Goal: Task Accomplishment & Management: Manage account settings

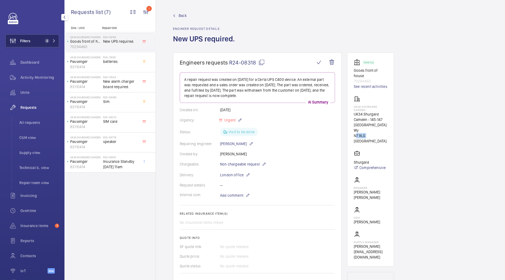
click at [39, 41] on button "Filters 2" at bounding box center [32, 40] width 54 height 13
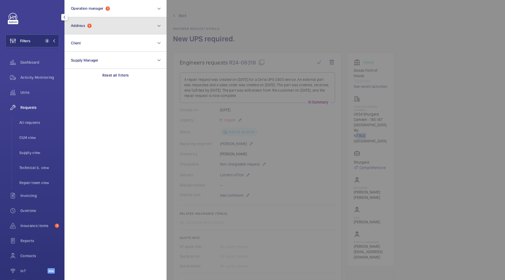
click at [103, 29] on button "Address 1" at bounding box center [116, 25] width 102 height 17
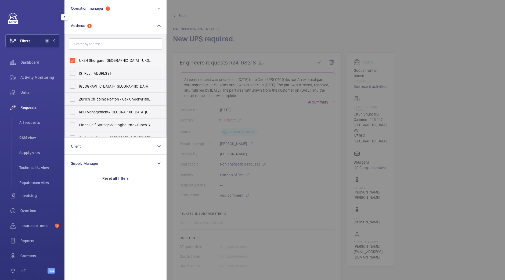
click at [105, 57] on label "UK34 Shurgard Camden - UK34 Shurgard Camden - 145-147 York Wy, LONDON N7 9LG" at bounding box center [112, 60] width 94 height 13
click at [78, 57] on input "UK34 Shurgard Camden - UK34 Shurgard Camden - 145-147 York Wy, LONDON N7 9LG" at bounding box center [72, 60] width 11 height 11
checkbox input "false"
click at [169, 31] on div at bounding box center [419, 140] width 505 height 280
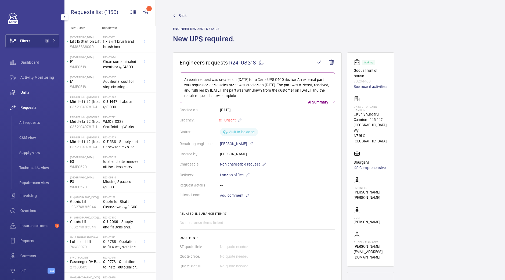
click at [35, 92] on span "Units" at bounding box center [39, 92] width 39 height 5
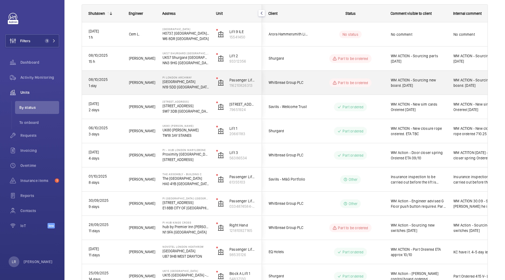
scroll to position [67, 0]
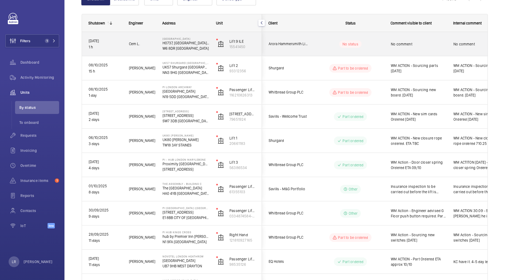
click at [324, 45] on wm-front-pills-cell "No status" at bounding box center [350, 44] width 67 height 8
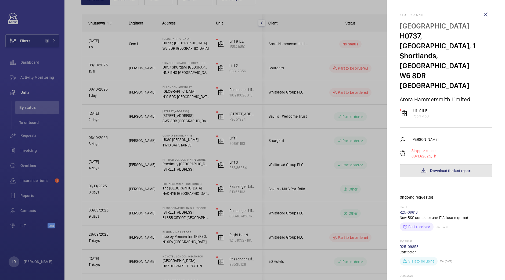
click at [455, 169] on span "Download the last report" at bounding box center [450, 171] width 41 height 4
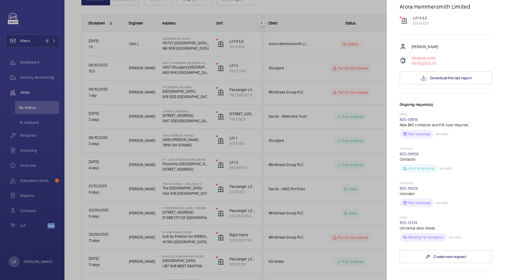
scroll to position [101, 0]
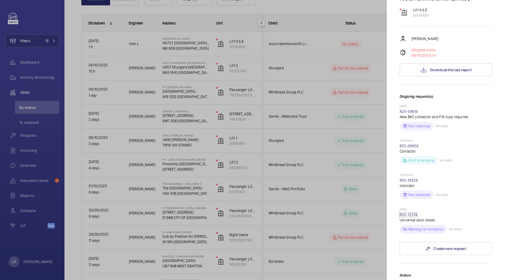
click at [410, 213] on link "R25-13374" at bounding box center [409, 215] width 18 height 4
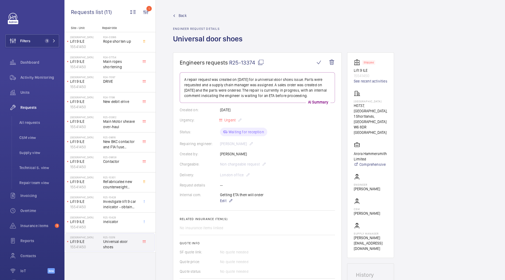
click at [184, 17] on span "Back" at bounding box center [183, 15] width 8 height 5
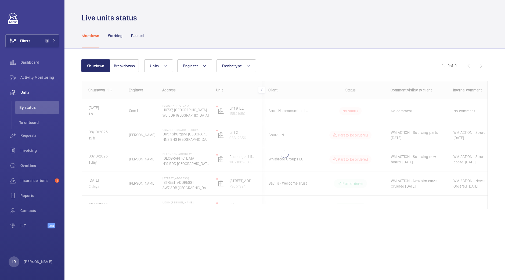
click at [321, 110] on div at bounding box center [285, 145] width 406 height 128
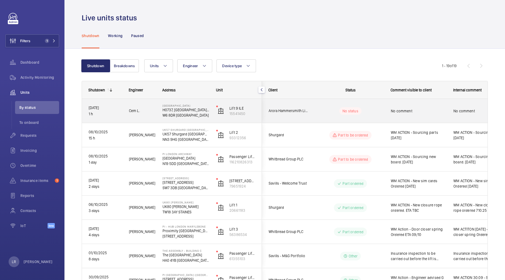
click at [316, 110] on div "No status" at bounding box center [347, 111] width 73 height 18
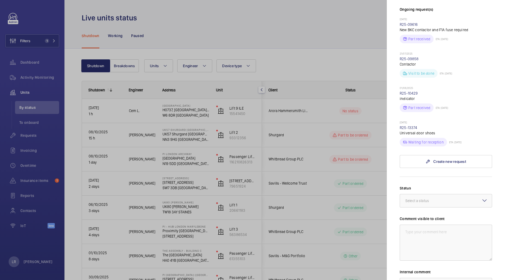
scroll to position [263, 0]
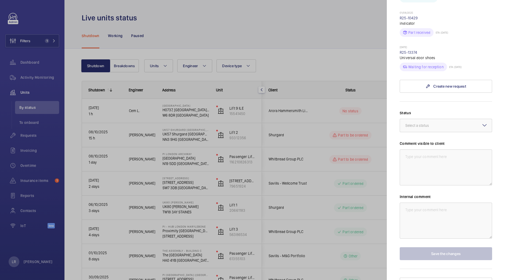
click at [451, 123] on div "Status Select a status Comment visible to client Internal comment Save the chan…" at bounding box center [446, 185] width 92 height 150
click at [446, 101] on form "Status Select a status Technical expert visit planned Quote sent Quote accepted…" at bounding box center [446, 180] width 92 height 159
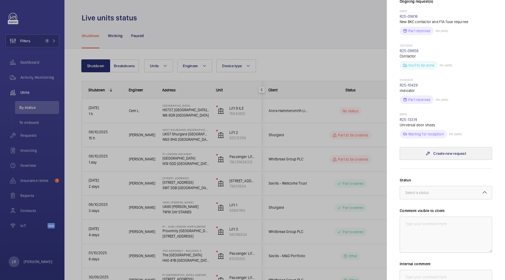
scroll to position [162, 0]
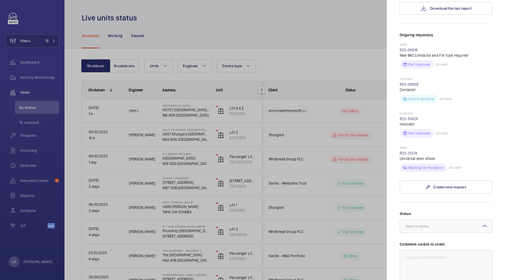
click at [413, 146] on wm-front-repair-request-minimized-display-item "07/10/2025 R25-13374 Universal door shoes Waiting for reception ETA: 15/10/2025" at bounding box center [446, 159] width 92 height 26
click at [414, 151] on link "R25-13374" at bounding box center [409, 153] width 18 height 4
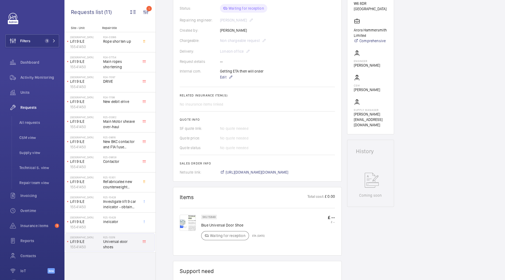
scroll to position [134, 0]
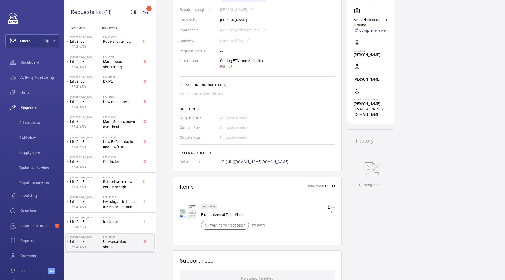
click at [226, 68] on span "Edit" at bounding box center [223, 66] width 6 height 5
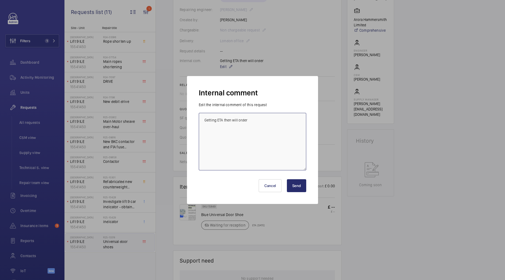
click at [255, 122] on textarea "Getting ETA then will order" at bounding box center [253, 142] width 108 height 58
click at [356, 113] on div at bounding box center [252, 140] width 505 height 280
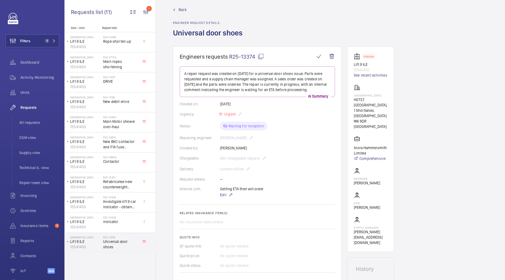
scroll to position [0, 0]
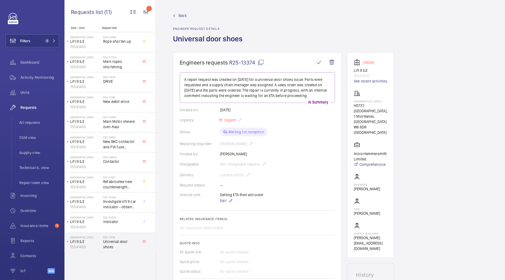
click at [259, 62] on mat-icon at bounding box center [261, 62] width 6 height 6
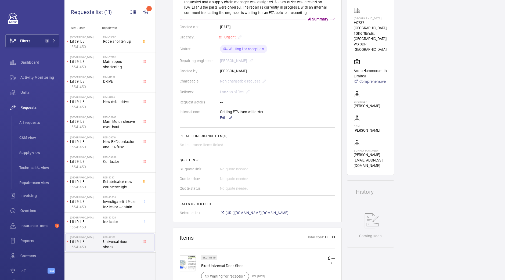
scroll to position [134, 0]
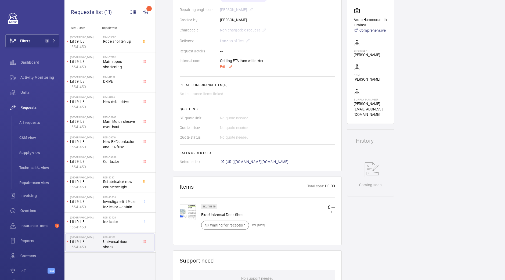
click at [234, 65] on p "Edit" at bounding box center [242, 66] width 44 height 6
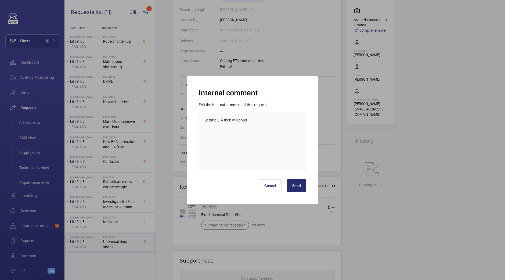
drag, startPoint x: 273, startPoint y: 123, endPoint x: 105, endPoint y: 139, distance: 168.4
click at [105, 139] on div "Internal comment Edit the internal comment of this request Getting ETA then wil…" at bounding box center [252, 140] width 505 height 280
type textarea "ordered"
click at [294, 186] on button "Send" at bounding box center [296, 185] width 19 height 13
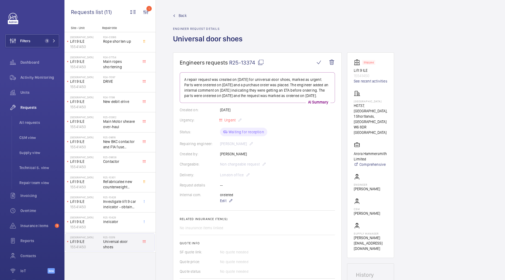
click at [185, 15] on span "Back" at bounding box center [183, 15] width 8 height 5
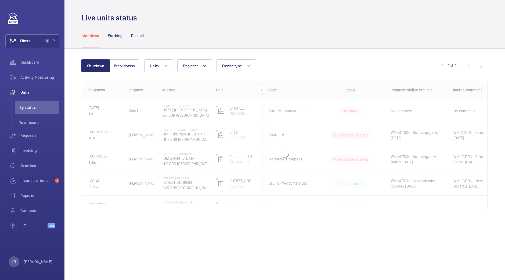
click at [323, 115] on div at bounding box center [285, 145] width 406 height 128
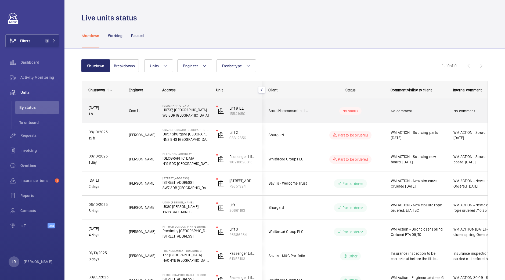
click at [323, 114] on wm-front-pills-cell "No status" at bounding box center [350, 111] width 67 height 8
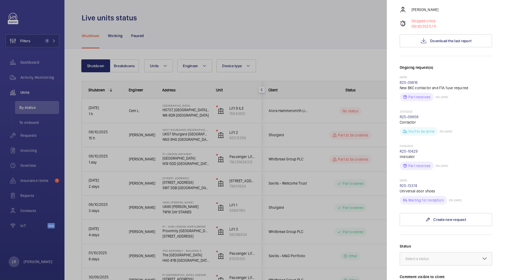
scroll to position [134, 0]
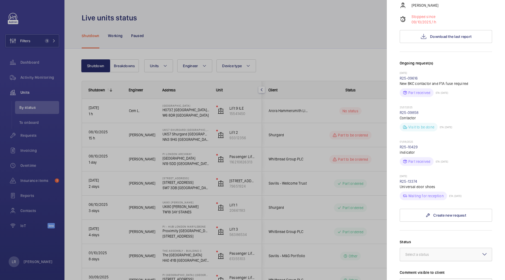
click at [440, 248] on div at bounding box center [446, 254] width 92 height 13
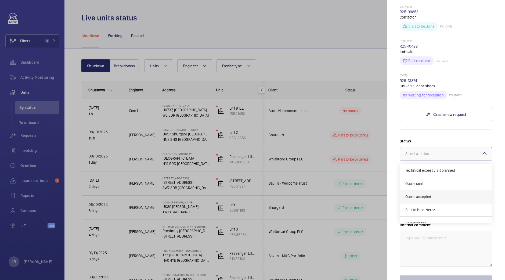
scroll to position [33, 0]
click at [434, 183] on div "Part ordered" at bounding box center [446, 189] width 92 height 13
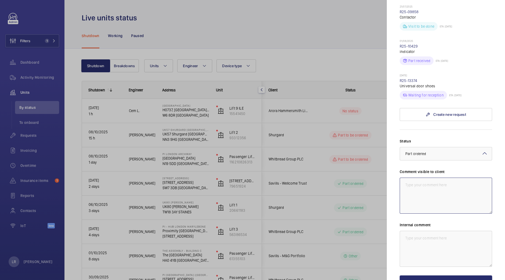
click at [436, 178] on textarea at bounding box center [446, 196] width 92 height 36
type textarea "C"
click at [437, 178] on textarea "WM ACTION - New door shoe ordered [DATE]" at bounding box center [446, 196] width 92 height 36
drag, startPoint x: 479, startPoint y: 174, endPoint x: 387, endPoint y: 176, distance: 92.2
click at [377, 176] on mat-sidenav-container "Filters 1 Dashboard Activity Monitoring Units By status To onboard Requests Inv…" at bounding box center [252, 140] width 505 height 280
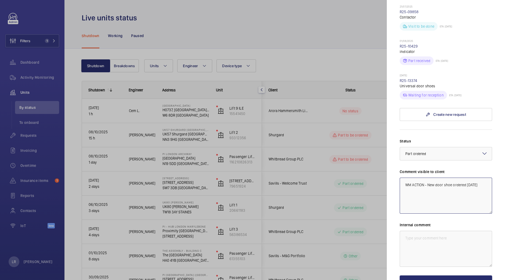
type textarea "WM ACTION - New door shoe ordered [DATE]"
click at [426, 231] on textarea at bounding box center [446, 249] width 92 height 36
paste textarea "WM ACTION - New door shoe ordered [DATE]"
type textarea "WM ACTION - New door shoe ordered [DATE]"
click at [437, 276] on button "Save the changes" at bounding box center [446, 282] width 92 height 13
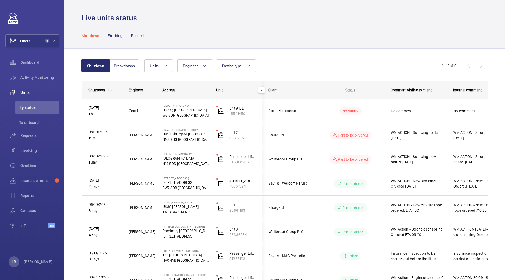
scroll to position [0, 0]
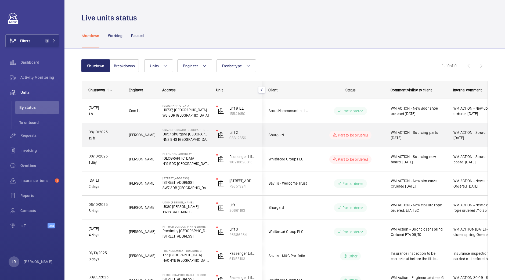
click at [295, 140] on div "Shurgard" at bounding box center [286, 135] width 48 height 17
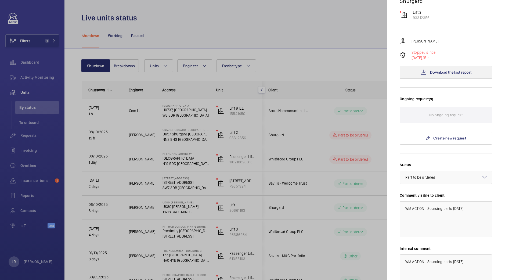
scroll to position [101, 0]
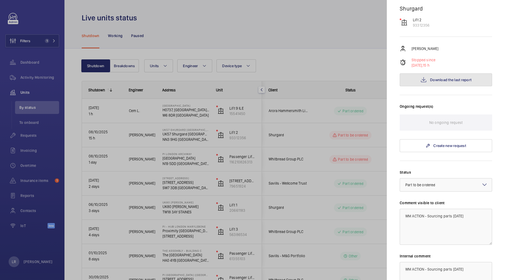
click at [436, 73] on button "Download the last report" at bounding box center [446, 79] width 92 height 13
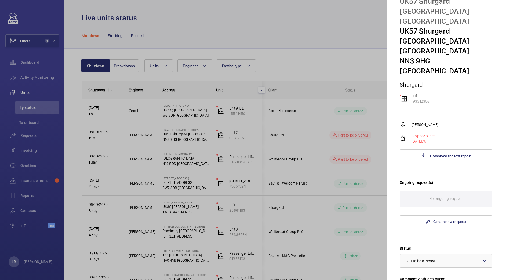
scroll to position [33, 0]
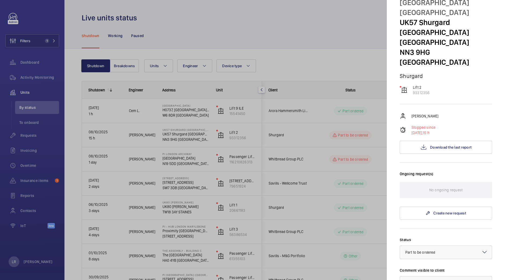
click at [308, 177] on div at bounding box center [252, 140] width 505 height 280
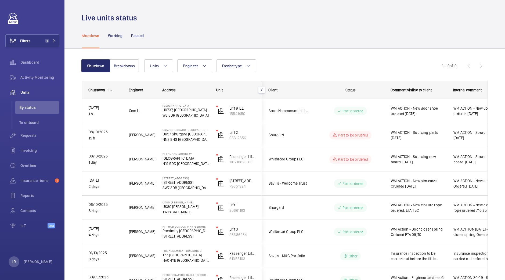
click at [308, 163] on mat-sidenav-container "Filters 1 Dashboard Activity Monitoring Units By status To onboard Requests Inv…" at bounding box center [252, 140] width 505 height 280
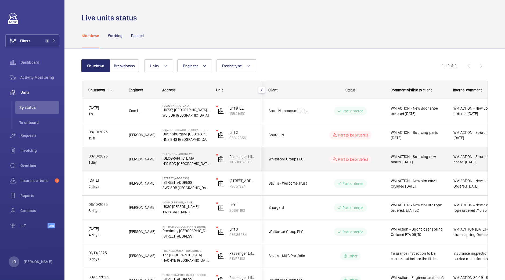
click at [322, 160] on wm-front-pills-cell "Part to be ordered" at bounding box center [350, 159] width 67 height 9
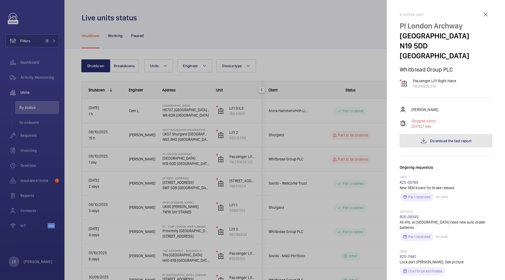
click at [447, 139] on span "Download the last report" at bounding box center [450, 141] width 41 height 4
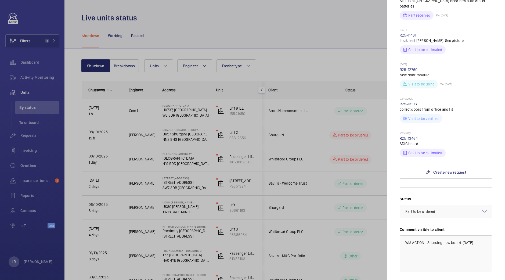
scroll to position [235, 0]
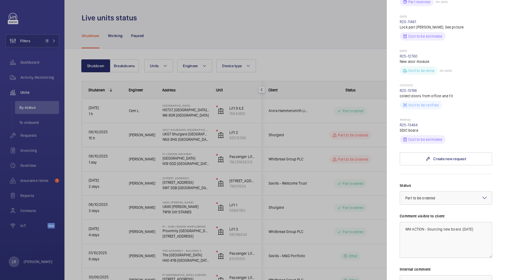
click at [347, 97] on div at bounding box center [252, 140] width 505 height 280
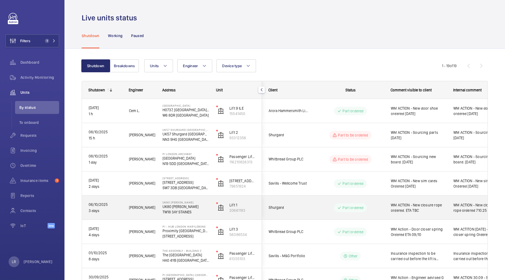
scroll to position [101, 0]
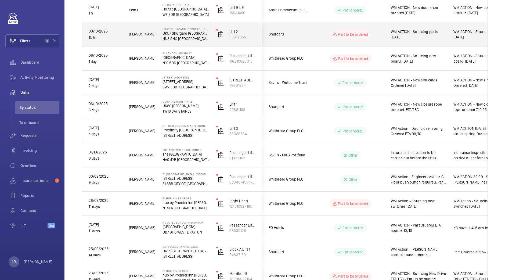
click at [386, 32] on div "WM ACTION - Sourcing parts [DATE]" at bounding box center [416, 34] width 62 height 23
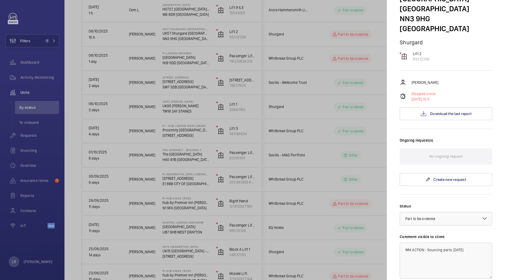
scroll to position [134, 0]
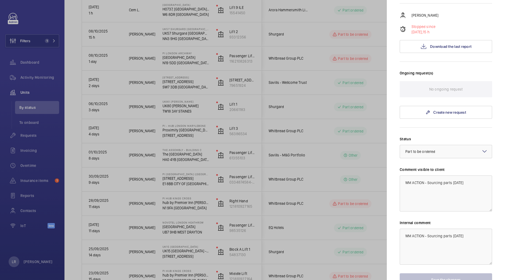
click at [337, 190] on div at bounding box center [252, 140] width 505 height 280
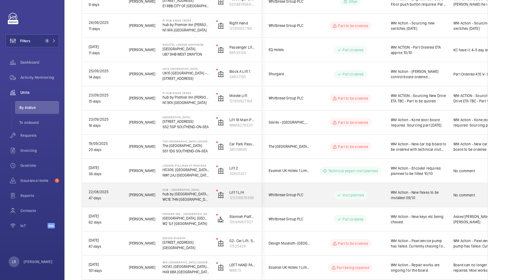
scroll to position [276, 0]
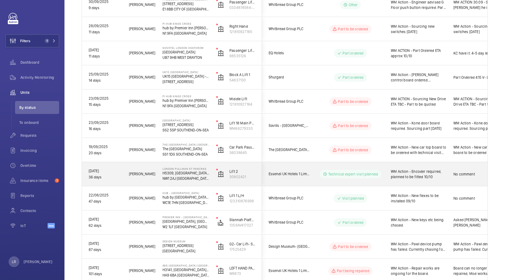
click at [317, 170] on wm-front-pills-cell "Technical expert visit planned" at bounding box center [350, 174] width 67 height 9
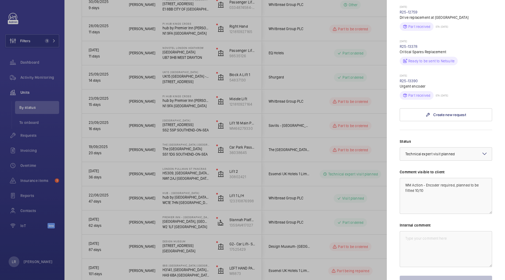
scroll to position [401, 0]
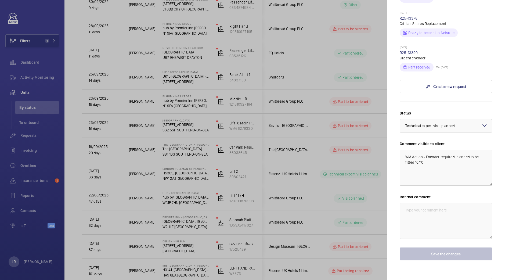
click at [342, 204] on div at bounding box center [252, 140] width 505 height 280
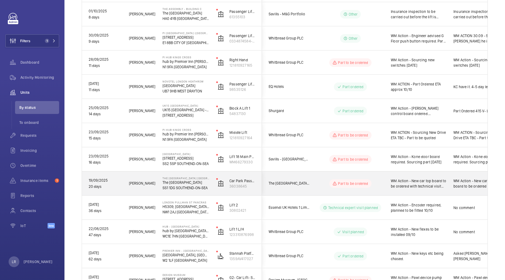
scroll to position [208, 0]
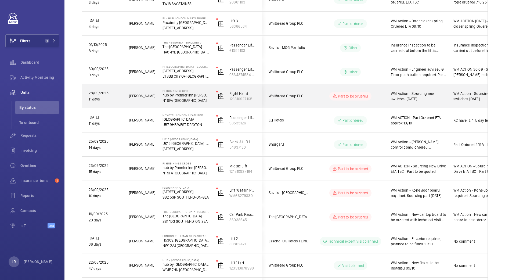
click at [386, 93] on div "WM Action - Sourcing new switches [DATE]" at bounding box center [416, 96] width 62 height 23
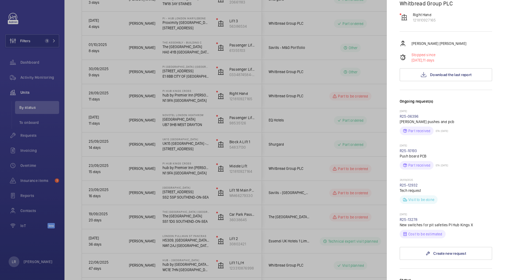
scroll to position [101, 0]
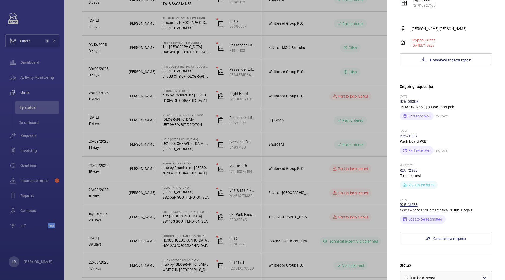
click at [413, 203] on link "R25-13278" at bounding box center [409, 205] width 18 height 4
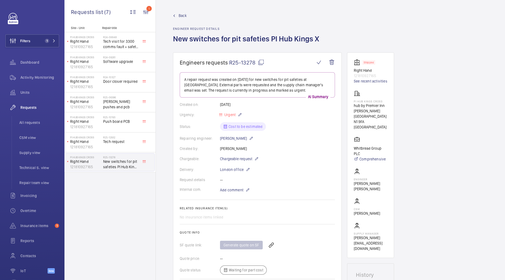
click at [176, 15] on link "Back" at bounding box center [247, 15] width 149 height 5
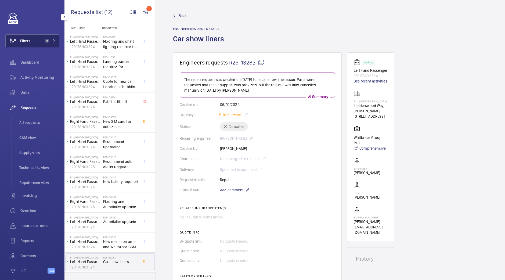
click at [43, 43] on button "Filters 2" at bounding box center [32, 40] width 54 height 13
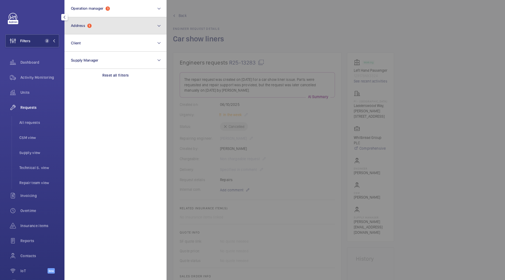
click at [94, 26] on button "Address 1" at bounding box center [116, 25] width 102 height 17
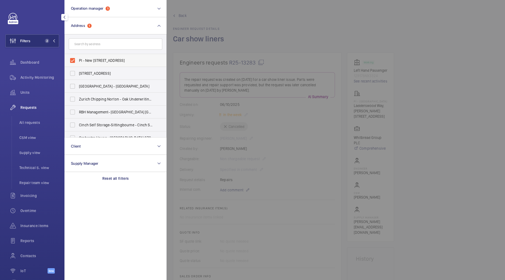
click at [107, 59] on span "PI - New Southgate - Ladderswood Way, Arnos Grove, LONDON N11 1FH" at bounding box center [116, 60] width 74 height 5
click at [78, 59] on input "PI - New Southgate - Ladderswood Way, Arnos Grove, LONDON N11 1FH" at bounding box center [72, 60] width 11 height 11
checkbox input "false"
click at [34, 123] on span "All requests" at bounding box center [39, 122] width 40 height 5
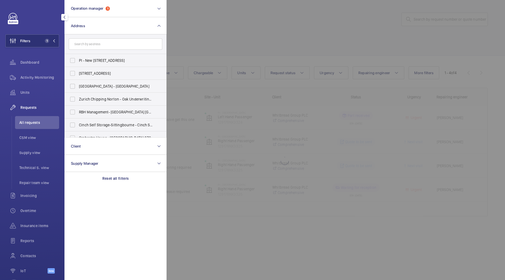
click at [386, 29] on div at bounding box center [419, 140] width 505 height 280
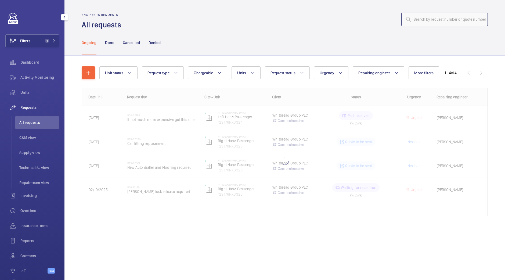
click at [420, 18] on input "text" at bounding box center [445, 19] width 87 height 13
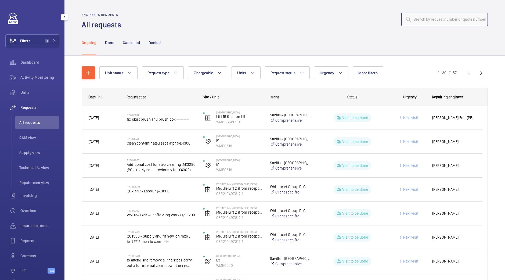
paste input "R25-13549"
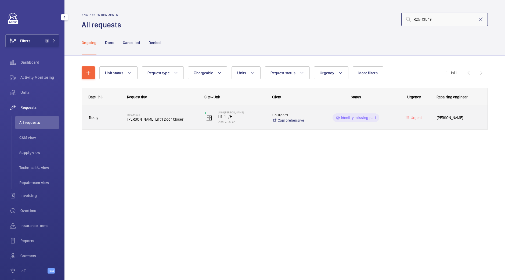
type input "R25-13549"
click at [149, 113] on div "R25-13549 Shurgard Gillingham Lift 1 Door Closer" at bounding box center [162, 118] width 70 height 16
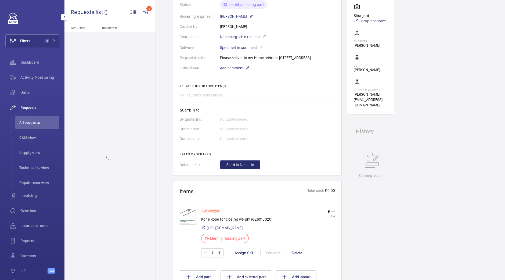
scroll to position [134, 0]
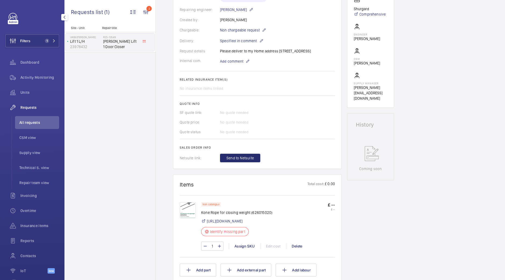
scroll to position [168, 0]
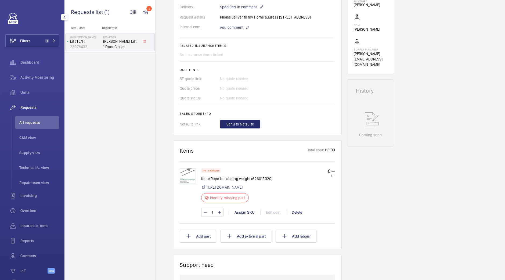
click at [188, 182] on img at bounding box center [188, 176] width 16 height 16
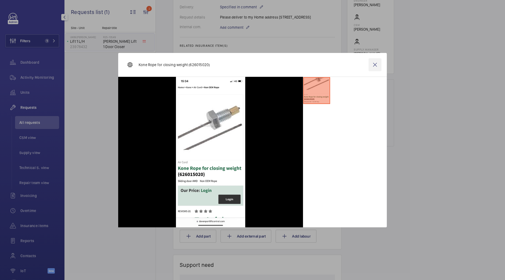
click at [374, 69] on wm-front-icon-button at bounding box center [375, 64] width 13 height 13
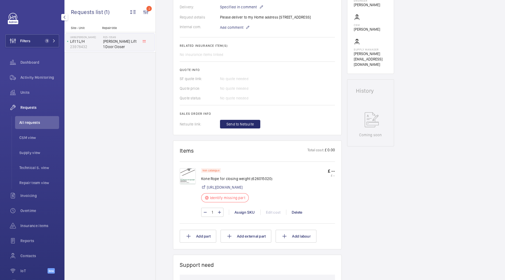
click at [273, 188] on div "Non catalogue Kone Rope for closing weight (626015020) https://www.davenportlif…" at bounding box center [236, 186] width 71 height 37
click at [273, 190] on div "Non catalogue Kone Rope for closing weight (626015020) https://www.davenportlif…" at bounding box center [236, 186] width 71 height 37
click at [243, 190] on link "https://www.davenportliftcontrol.com/kone/non-oem-rope/626015020" at bounding box center [225, 187] width 36 height 5
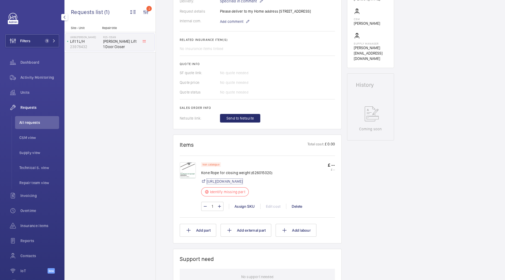
scroll to position [202, 0]
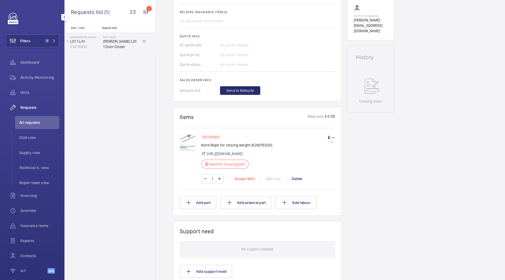
click at [242, 181] on div "Assign SKU" at bounding box center [244, 178] width 31 height 5
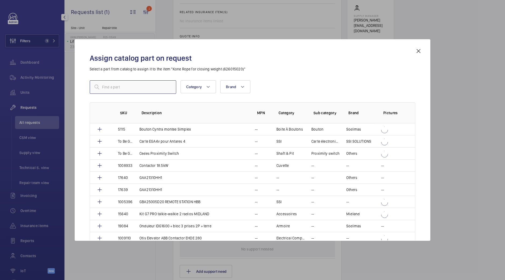
click at [160, 88] on input "text" at bounding box center [133, 86] width 87 height 13
paste input "1010504"
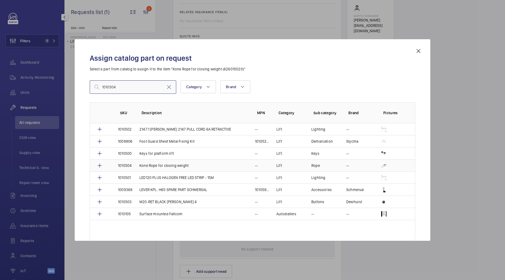
type input "1010504"
click at [163, 163] on p "Kone Rope for closing weight" at bounding box center [164, 165] width 49 height 5
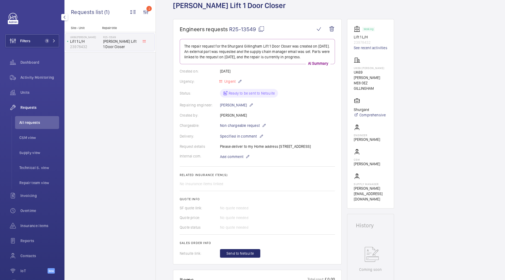
scroll to position [134, 0]
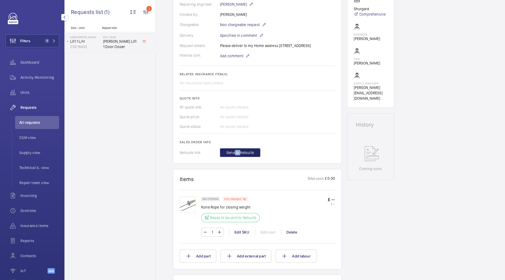
click at [240, 157] on wm-front-card-body "The repair request for the Shurgard Gillingham Lift 1 Door Closer was created o…" at bounding box center [257, 47] width 155 height 219
drag, startPoint x: 250, startPoint y: 155, endPoint x: 245, endPoint y: 155, distance: 4.6
click at [249, 157] on button "Send to Netsuite" at bounding box center [240, 152] width 40 height 9
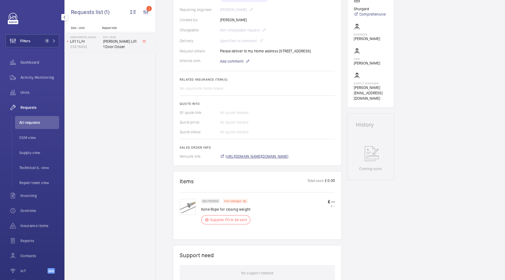
click at [262, 157] on span "https://6461500.app.netsuite.com/app/accounting/transactions/salesord.nl?id=308…" at bounding box center [257, 156] width 63 height 5
drag, startPoint x: 37, startPoint y: 94, endPoint x: 42, endPoint y: 90, distance: 6.5
click at [37, 95] on span "Units" at bounding box center [39, 92] width 39 height 5
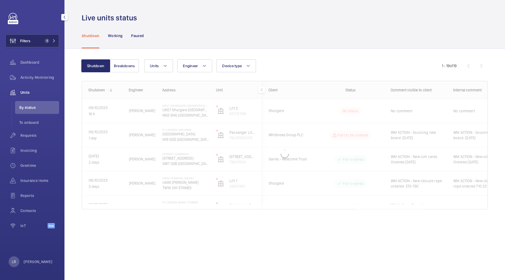
click at [50, 43] on span "1" at bounding box center [49, 41] width 13 height 4
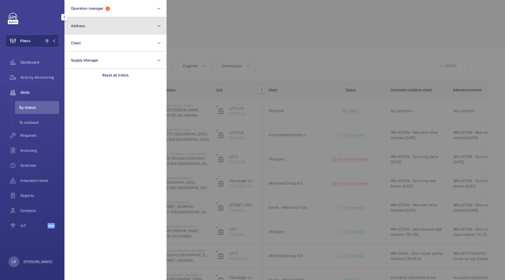
click at [95, 24] on button "Address" at bounding box center [116, 25] width 102 height 17
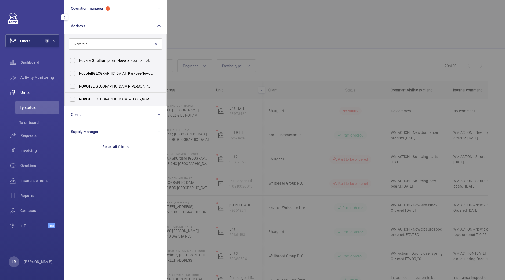
click at [87, 44] on input "Novotel p" at bounding box center [116, 43] width 94 height 11
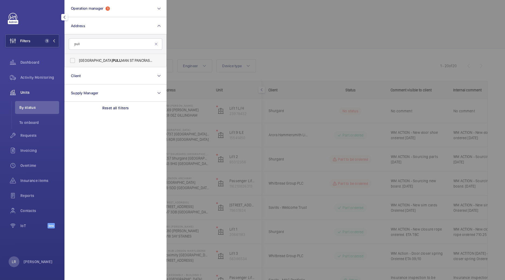
type input "pull"
click at [118, 59] on span "LONDON PULL MAN ST PANCRAS - H5309, LONDON PULL MAN ST PANCRAS, 100 - 110 Eusto…" at bounding box center [116, 60] width 74 height 5
click at [78, 59] on input "LONDON PULL MAN ST PANCRAS - H5309, LONDON PULL MAN ST PANCRAS, 100 - 110 Eusto…" at bounding box center [72, 60] width 11 height 11
checkbox input "true"
click at [211, 46] on div at bounding box center [419, 140] width 505 height 280
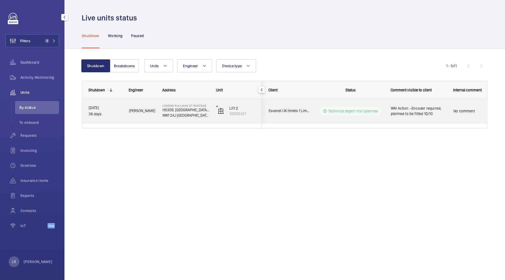
click at [282, 106] on div "Essendi UK Hotels 1 Limited" at bounding box center [286, 110] width 48 height 17
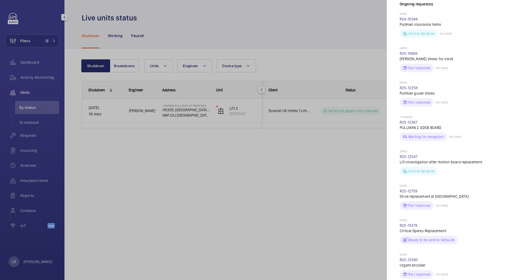
scroll to position [235, 0]
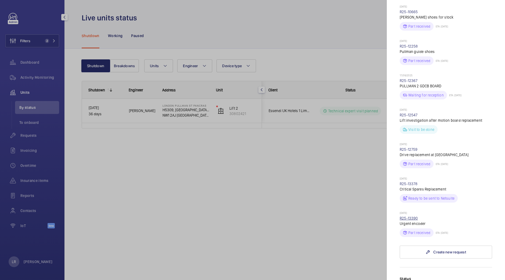
click at [410, 216] on link "R25-13390" at bounding box center [409, 218] width 18 height 4
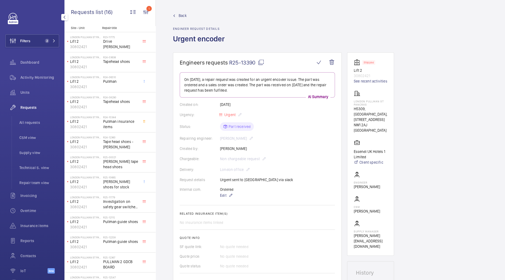
click at [179, 14] on span "Back" at bounding box center [183, 15] width 8 height 5
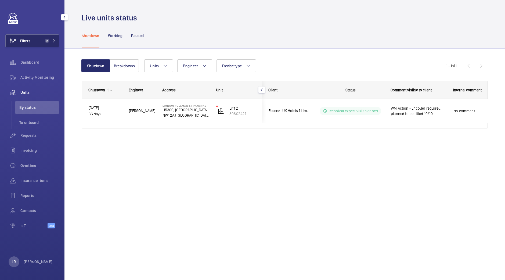
click at [47, 39] on span "2" at bounding box center [47, 41] width 4 height 4
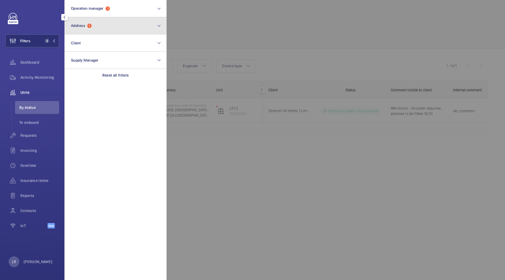
click at [97, 25] on button "Address 1" at bounding box center [116, 25] width 102 height 17
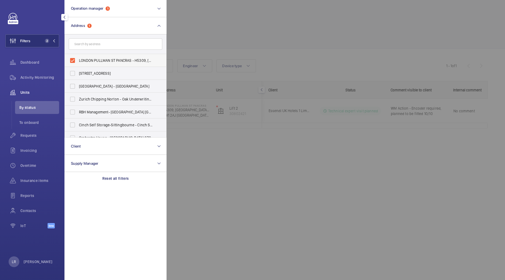
click at [101, 62] on span "LONDON PULLMAN ST PANCRAS - H5309, LONDON PULLMAN ST PANCRAS, 100 - 110 Euston …" at bounding box center [116, 60] width 74 height 5
click at [78, 62] on input "LONDON PULLMAN ST PANCRAS - H5309, LONDON PULLMAN ST PANCRAS, 100 - 110 Euston …" at bounding box center [72, 60] width 11 height 11
checkbox input "false"
click at [202, 37] on div at bounding box center [419, 140] width 505 height 280
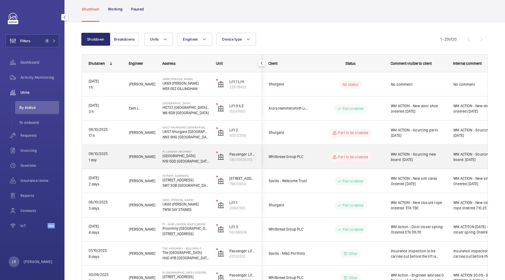
scroll to position [33, 0]
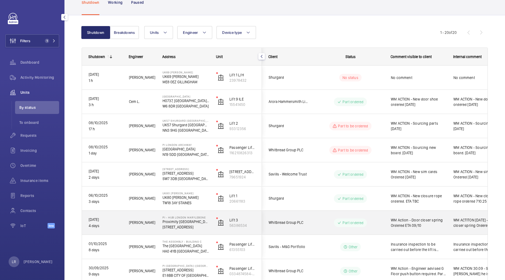
click at [200, 220] on p "Proximity [GEOGRAPHIC_DATA]" at bounding box center [186, 221] width 47 height 5
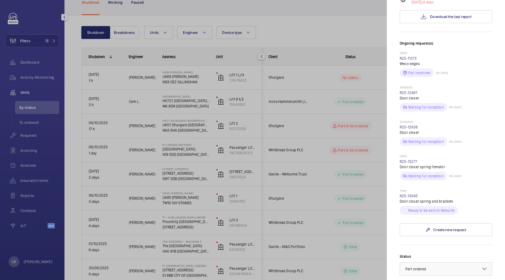
scroll to position [134, 0]
click at [413, 189] on wm-front-repair-request-minimized-display-item "Today R25-13545 Door closer spring and brackets Ready to be sent to Netsuite" at bounding box center [446, 202] width 92 height 26
click at [411, 194] on link "R25-13545" at bounding box center [409, 196] width 18 height 4
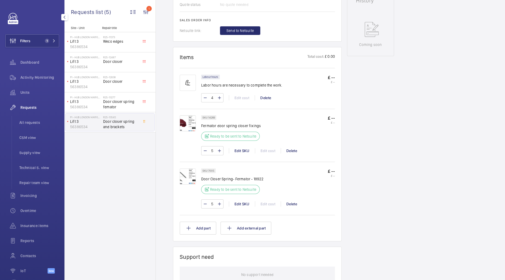
scroll to position [251, 0]
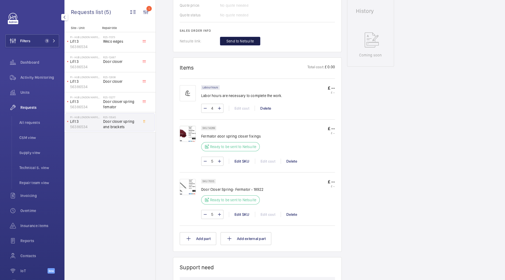
click at [246, 40] on span "Send to Netsuite" at bounding box center [240, 40] width 27 height 5
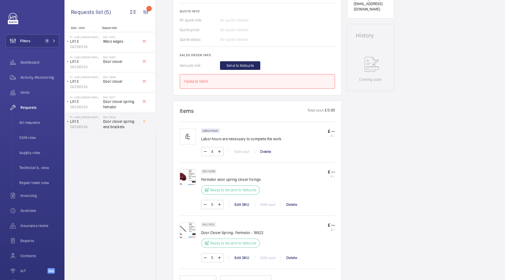
scroll to position [184, 0]
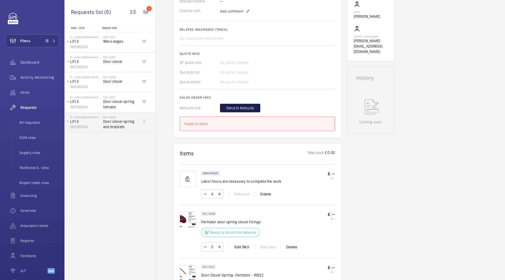
click at [241, 105] on button "Send to Netsuite" at bounding box center [240, 108] width 40 height 9
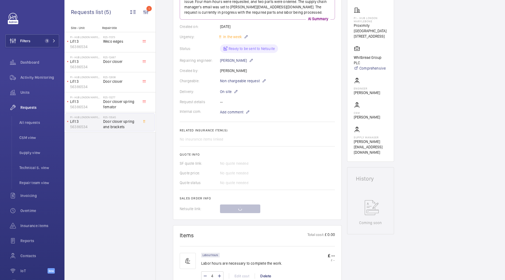
scroll to position [0, 0]
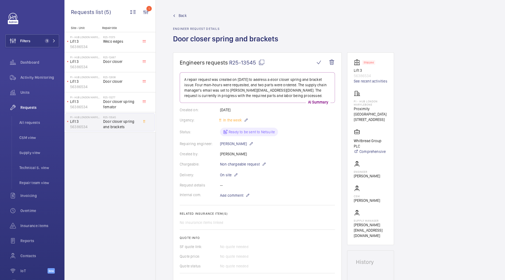
click at [262, 60] on mat-icon at bounding box center [262, 62] width 6 height 6
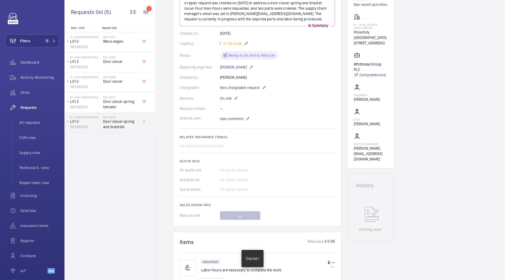
scroll to position [101, 0]
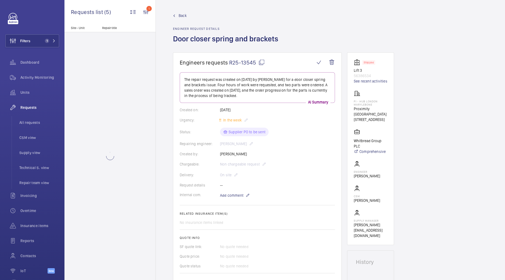
scroll to position [101, 0]
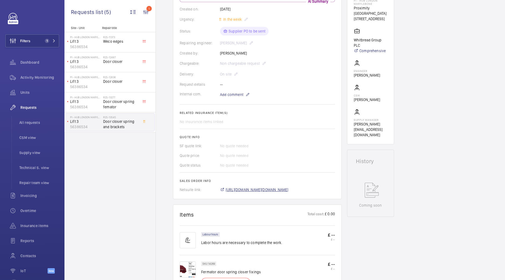
click at [267, 190] on span "[URL][DOMAIN_NAME][DOMAIN_NAME]" at bounding box center [257, 189] width 63 height 5
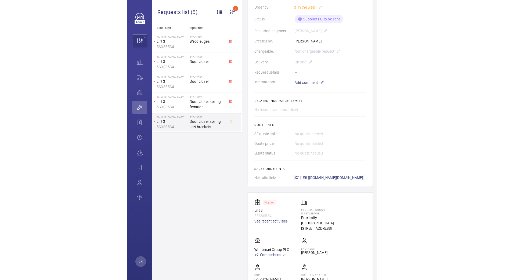
scroll to position [134, 0]
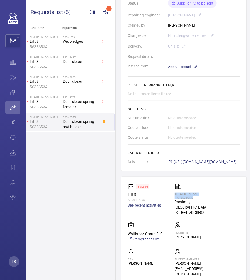
drag, startPoint x: 141, startPoint y: 191, endPoint x: 117, endPoint y: 190, distance: 23.2
click at [128, 190] on wm-front-card-body "Stopped Lift 3 56386534 See recent activities PI - Hub [GEOGRAPHIC_DATA] Maryle…" at bounding box center [184, 230] width 112 height 94
copy p "PI - Hub London Marylebone"
click at [174, 183] on div "PI - Hub [GEOGRAPHIC_DATA] Marylebone Proximity [GEOGRAPHIC_DATA]" at bounding box center [194, 199] width 40 height 32
drag, startPoint x: 152, startPoint y: 196, endPoint x: 119, endPoint y: 198, distance: 33.4
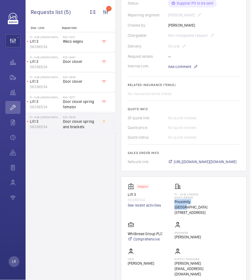
click at [128, 198] on wm-front-card-body "Stopped Lift 3 56386534 See recent activities PI - Hub [GEOGRAPHIC_DATA] Maryle…" at bounding box center [184, 230] width 112 height 94
copy p "Proximity [GEOGRAPHIC_DATA]"
click at [128, 197] on wm-front-card-body "Stopped Lift 3 56386534 See recent activities PI - Hub [GEOGRAPHIC_DATA] Maryle…" at bounding box center [184, 230] width 112 height 94
drag, startPoint x: 134, startPoint y: 203, endPoint x: 117, endPoint y: 204, distance: 16.7
click at [128, 204] on wm-front-card-body "Stopped Lift 3 56386534 See recent activities PI - Hub [GEOGRAPHIC_DATA] Maryle…" at bounding box center [184, 230] width 112 height 94
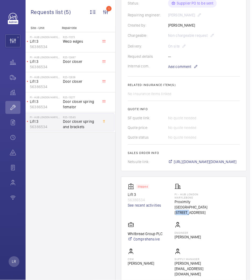
copy p "NW1 5RJ"
click at [174, 210] on p "[STREET_ADDRESS]" at bounding box center [194, 212] width 40 height 5
drag, startPoint x: 149, startPoint y: 202, endPoint x: 134, endPoint y: 204, distance: 14.9
click at [134, 204] on wm-front-card-body "Stopped Lift 3 56386534 See recent activities PI - Hub [GEOGRAPHIC_DATA] Maryle…" at bounding box center [184, 230] width 112 height 94
copy p "[GEOGRAPHIC_DATA]"
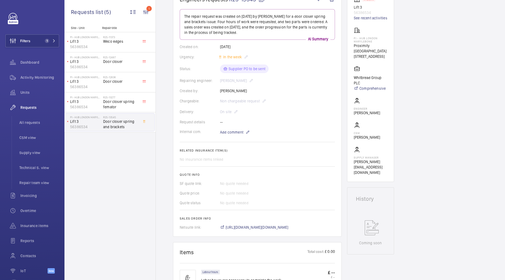
scroll to position [33, 0]
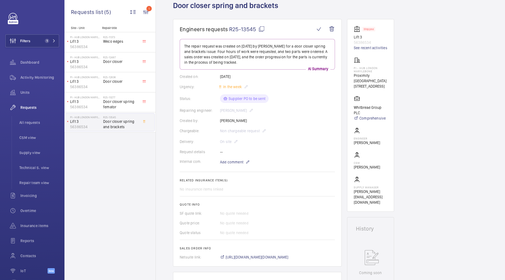
click at [260, 28] on mat-icon at bounding box center [262, 29] width 6 height 6
copy p "[GEOGRAPHIC_DATA]"
drag, startPoint x: 375, startPoint y: 69, endPoint x: 354, endPoint y: 66, distance: 21.1
click at [352, 67] on wm-front-card "Stopped Lift 3 56386534 See recent activities PI - Hub [GEOGRAPHIC_DATA] Maryle…" at bounding box center [370, 115] width 47 height 193
click at [376, 72] on p "PI - Hub London Marylebone" at bounding box center [371, 69] width 34 height 6
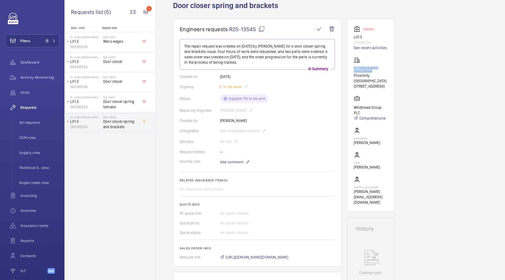
drag, startPoint x: 372, startPoint y: 71, endPoint x: 352, endPoint y: 67, distance: 20.5
click at [352, 67] on wm-front-card "Stopped Lift 3 56386534 See recent activities PI - Hub [GEOGRAPHIC_DATA] Maryle…" at bounding box center [370, 115] width 47 height 193
copy p "PI - Hub London Marylebone"
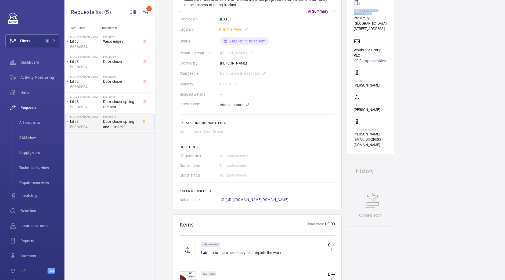
scroll to position [101, 0]
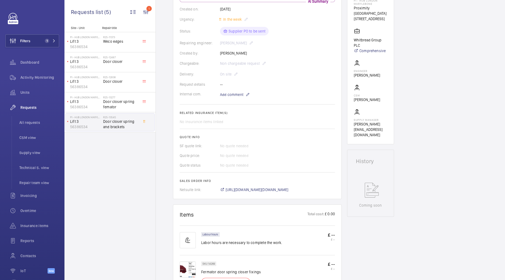
click at [241, 99] on wm-front-card-body "The repair request was created on 2025-10-09 by Piotr Kijo for a door closer sp…" at bounding box center [257, 82] width 155 height 221
click at [241, 97] on p "Add comment" at bounding box center [240, 94] width 40 height 6
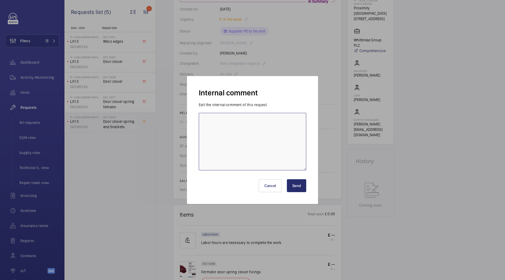
click at [221, 129] on textarea at bounding box center [253, 142] width 108 height 58
type textarea "Ordered"
click at [302, 185] on button "Send" at bounding box center [296, 185] width 19 height 13
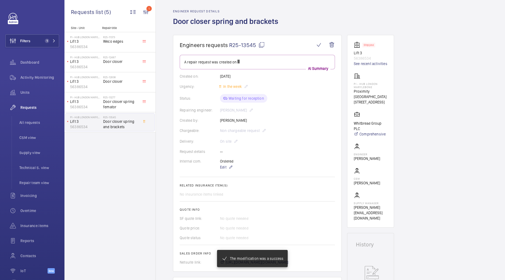
scroll to position [0, 0]
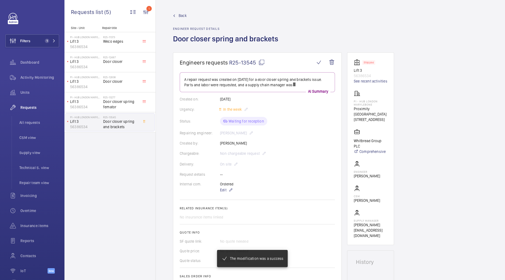
click at [178, 15] on link "Back" at bounding box center [227, 15] width 109 height 5
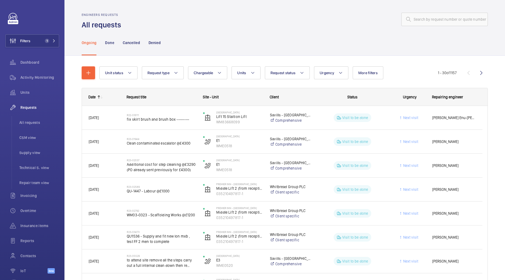
scroll to position [33, 0]
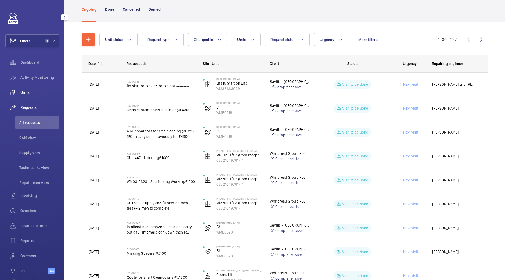
click at [44, 93] on span "Units" at bounding box center [39, 92] width 39 height 5
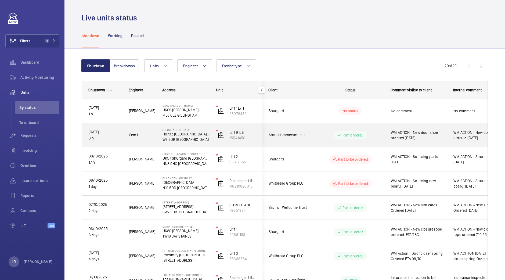
scroll to position [33, 0]
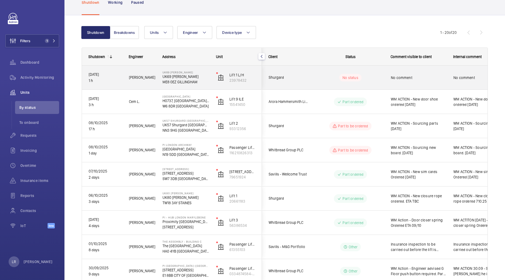
click at [309, 81] on div "Shurgard" at bounding box center [286, 77] width 48 height 17
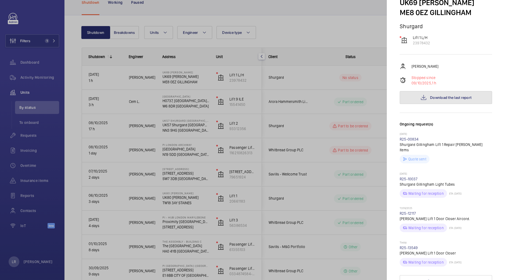
click at [421, 101] on mat-icon at bounding box center [424, 97] width 6 height 6
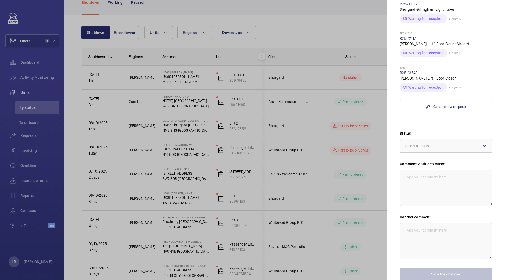
scroll to position [235, 0]
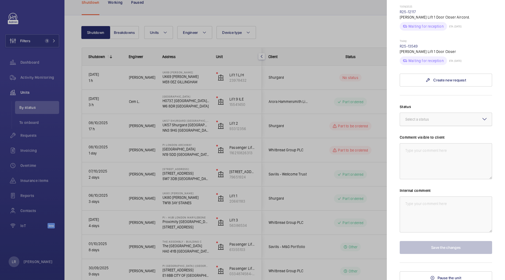
click at [431, 122] on div "Select a status" at bounding box center [424, 119] width 37 height 5
click at [424, 158] on span "Part ordered" at bounding box center [446, 154] width 81 height 5
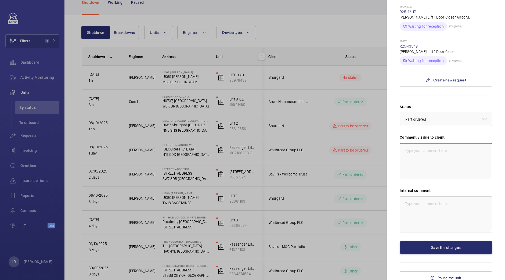
click at [437, 176] on textarea at bounding box center [446, 161] width 92 height 36
drag, startPoint x: 482, startPoint y: 169, endPoint x: 381, endPoint y: 166, distance: 100.9
click at [381, 166] on mat-sidenav-container "Filters 1 Dashboard Activity Monitoring Units By status To onboard Requests Inv…" at bounding box center [252, 140] width 505 height 280
type textarea "WM ACTION - New door closer ordered [DATE]"
click at [430, 223] on textarea at bounding box center [446, 215] width 92 height 36
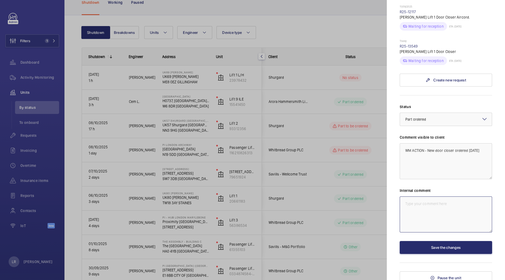
paste textarea "WM ACTION - New door closer ordered [DATE]"
type textarea "WM ACTION - New door closer ordered [DATE]"
click at [453, 254] on button "Save the changes" at bounding box center [446, 247] width 92 height 13
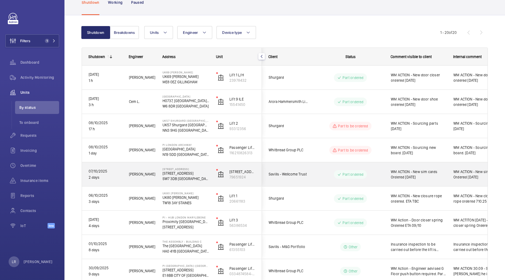
scroll to position [134, 0]
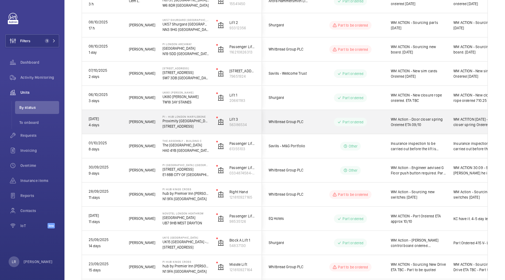
click at [318, 121] on wm-front-pills-cell "Part ordered" at bounding box center [350, 122] width 67 height 9
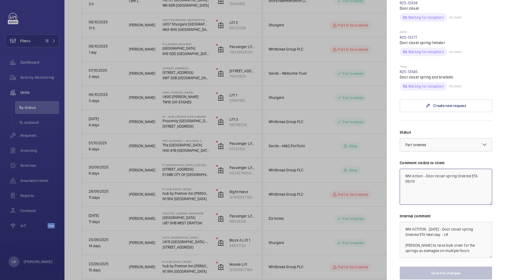
scroll to position [269, 0]
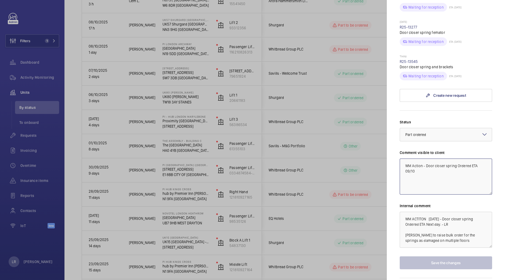
drag, startPoint x: 456, startPoint y: 195, endPoint x: 467, endPoint y: 194, distance: 11.9
click at [467, 194] on div "Status Select a status × Part ordered × Comment visible to client WM Action - D…" at bounding box center [446, 194] width 92 height 150
drag, startPoint x: 452, startPoint y: 166, endPoint x: 471, endPoint y: 158, distance: 20.7
click at [471, 159] on textarea "WM Action - Door closer spring Ordered ETA 09/10" at bounding box center [446, 177] width 92 height 36
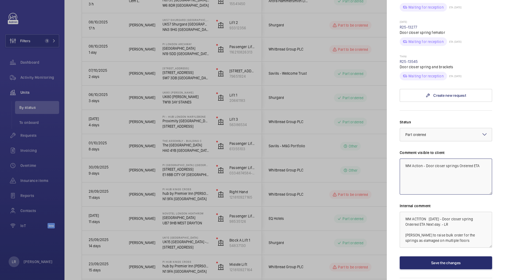
click at [479, 159] on textarea "WM Action - Door closer springs Ordered ETA" at bounding box center [446, 177] width 92 height 36
click at [422, 159] on textarea "WM Action - Door closer springs Ordered ETA 14/10" at bounding box center [446, 177] width 92 height 36
click at [440, 170] on textarea "WM ACTION [DATE] - Door closer springs Ordered ETA 14/10" at bounding box center [446, 177] width 92 height 36
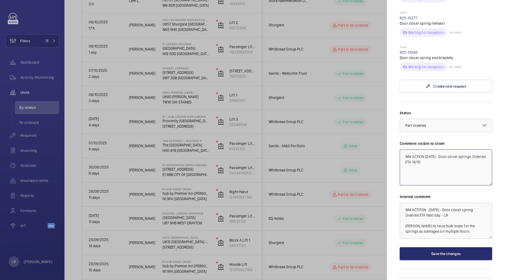
type textarea "WM ACTION [DATE] - Door closer springs Ordered ETA 14/10"
click at [458, 222] on textarea "WM ACTITON 6.10.25 - Door closer spring Ordered ETA Next day. - LR Piotr to rai…" at bounding box center [446, 221] width 92 height 36
drag, startPoint x: 445, startPoint y: 155, endPoint x: 396, endPoint y: 137, distance: 52.0
click at [396, 137] on mat-sidenav "Stopped unit PI - Hub London Marylebone Proximity London NW1 5RJ LONDON Whitbre…" at bounding box center [446, 140] width 118 height 280
drag, startPoint x: 450, startPoint y: 209, endPoint x: 394, endPoint y: 198, distance: 57.8
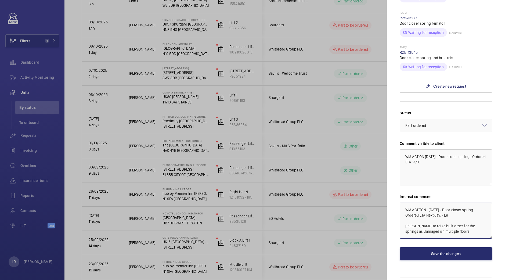
click at [394, 198] on mat-sidenav "Stopped unit PI - Hub London Marylebone Proximity London NW1 5RJ LONDON Whitbre…" at bounding box center [446, 140] width 118 height 280
paste textarea "ON 9/10/25 - Door closer springs Ordered ETA 14/10"
click at [451, 155] on textarea "WM ACTION [DATE] - Door closer springs Ordered ETA 14/10" at bounding box center [446, 167] width 92 height 36
click at [456, 218] on textarea "WM ACTION 9/10/25 - Door closer springs Ordered ETA Monday. Piotr to raise bulk…" at bounding box center [446, 221] width 92 height 36
drag, startPoint x: 456, startPoint y: 216, endPoint x: 418, endPoint y: 211, distance: 38.6
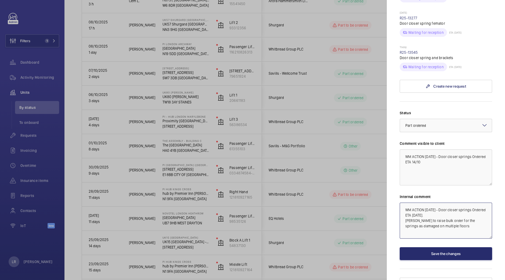
click at [418, 211] on textarea "WM ACTION 9/10/25 - Door closer springs Ordered ETA Monday. Piotr to raise bulk…" at bounding box center [446, 221] width 92 height 36
type textarea "WM ACTION [DATE] - Door closer springs Ordered ETA [DATE]. [PERSON_NAME] to fit…"
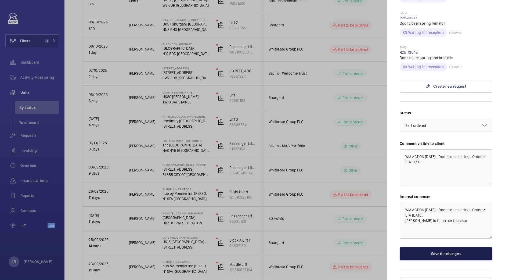
drag, startPoint x: 457, startPoint y: 243, endPoint x: 456, endPoint y: 240, distance: 2.7
click at [457, 247] on button "Save the changes" at bounding box center [446, 253] width 92 height 13
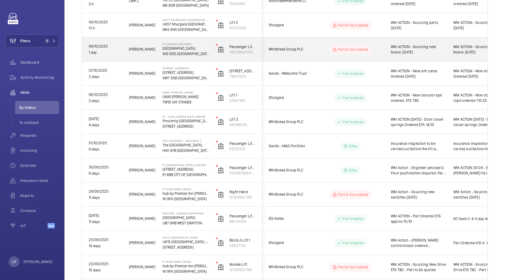
click at [305, 48] on span "Whitbread Group PLC" at bounding box center [289, 49] width 41 height 6
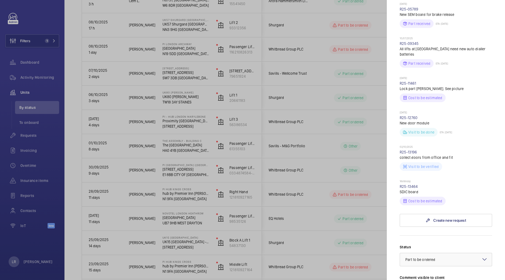
scroll to position [202, 0]
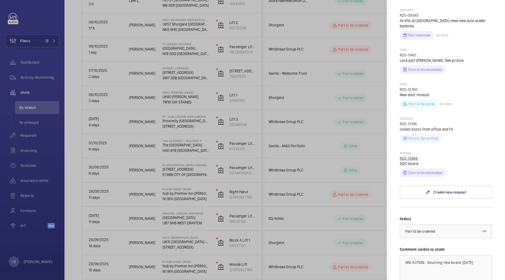
click at [409, 156] on link "R25-13464" at bounding box center [409, 158] width 18 height 4
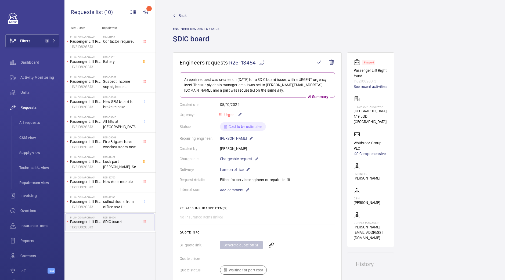
click at [179, 17] on span "Back" at bounding box center [183, 15] width 8 height 5
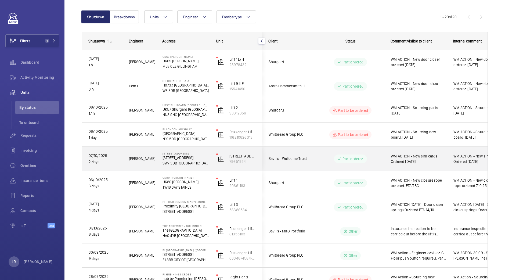
scroll to position [67, 0]
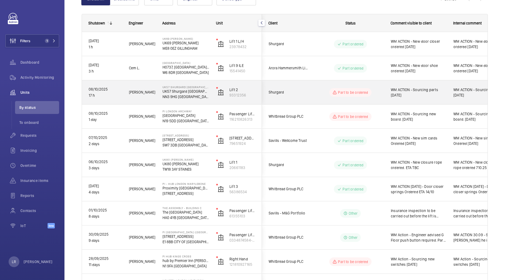
click at [311, 97] on div "Part to be ordered" at bounding box center [347, 92] width 73 height 19
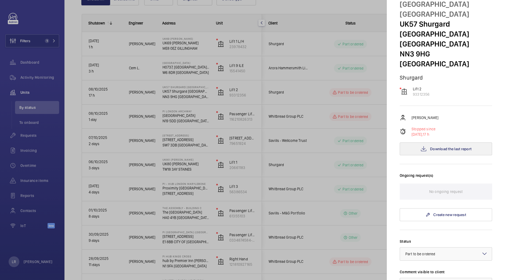
scroll to position [0, 0]
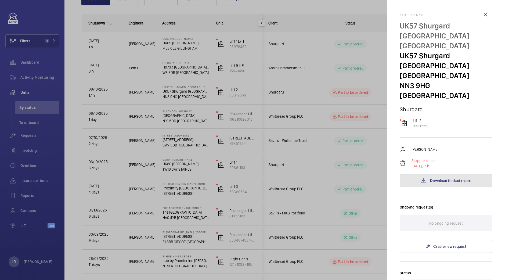
click at [434, 179] on span "Download the last report" at bounding box center [450, 181] width 41 height 4
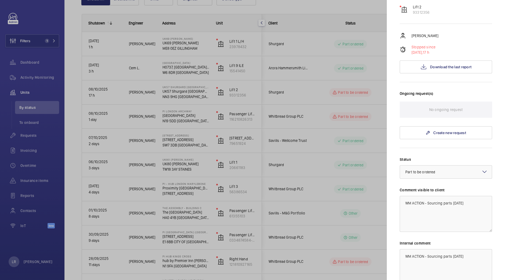
scroll to position [134, 0]
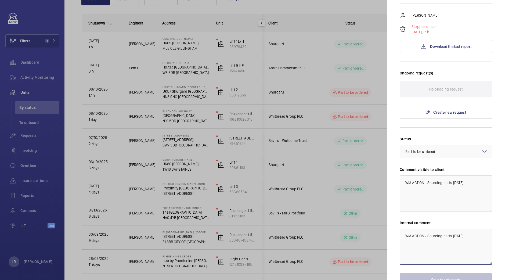
click at [442, 229] on textarea "WM ACTION - Sourcing parts [DATE]" at bounding box center [446, 247] width 92 height 36
drag, startPoint x: 467, startPoint y: 214, endPoint x: 401, endPoint y: 214, distance: 66.4
click at [401, 229] on textarea "WM ACTION - Sourcing parts [DATE]" at bounding box center [446, 247] width 92 height 36
type textarea "Need Part Request."
click at [444, 273] on button "Save the changes" at bounding box center [446, 279] width 92 height 13
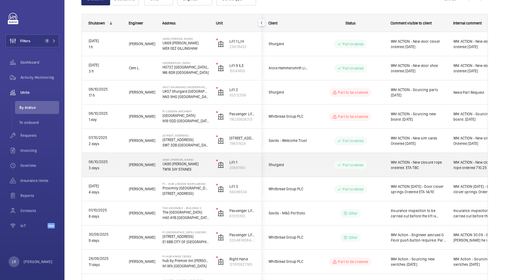
scroll to position [101, 0]
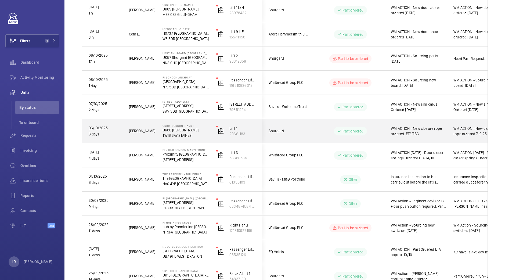
click at [377, 126] on div "Part ordered" at bounding box center [347, 131] width 73 height 19
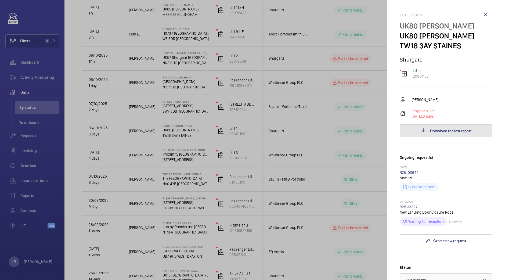
click at [438, 126] on button "Download the last report" at bounding box center [446, 130] width 92 height 13
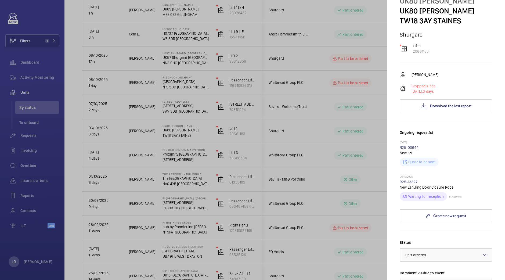
scroll to position [67, 0]
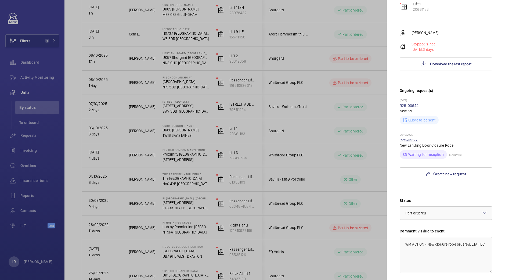
click at [410, 138] on link "R25-13327" at bounding box center [409, 140] width 18 height 4
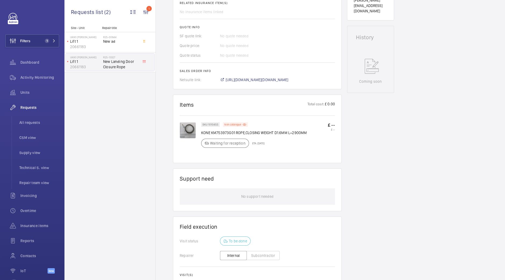
scroll to position [217, 0]
click at [190, 124] on img at bounding box center [188, 129] width 16 height 16
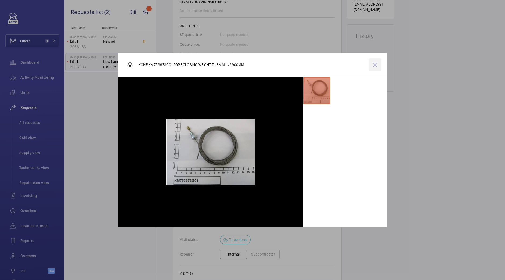
click at [370, 67] on wm-front-icon-button at bounding box center [375, 64] width 13 height 13
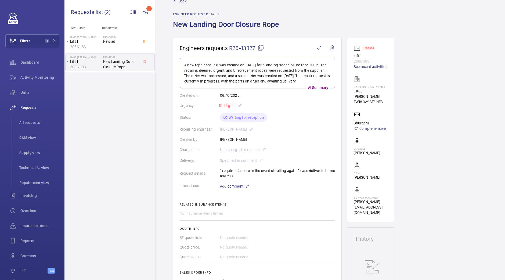
scroll to position [0, 0]
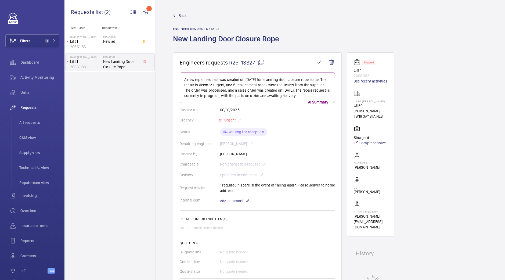
click at [175, 16] on mat-icon at bounding box center [174, 16] width 2 height 2
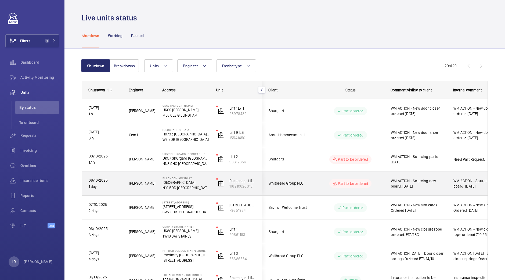
scroll to position [101, 0]
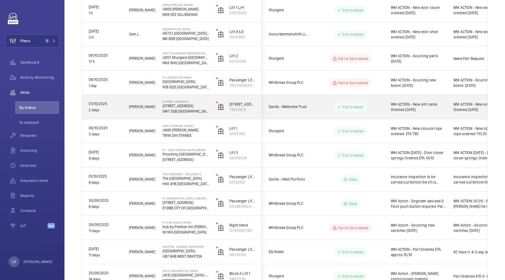
click at [323, 104] on wm-front-pills-cell "Part ordered" at bounding box center [350, 107] width 67 height 9
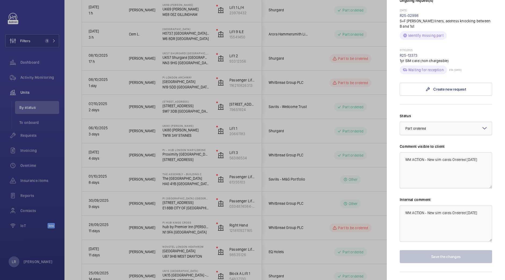
scroll to position [168, 0]
click at [467, 151] on textarea "WM ACTION - New sim cards Ordered 8.10.25" at bounding box center [446, 169] width 92 height 36
click at [469, 151] on textarea "WM ACTION - New sim cards Ordered 8.10.25" at bounding box center [446, 169] width 92 height 36
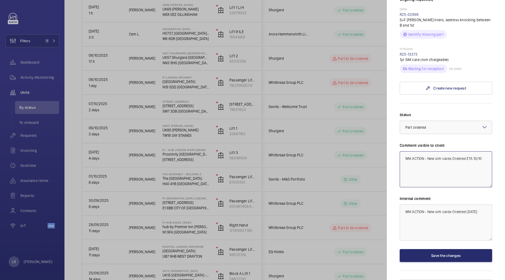
type textarea "WM ACTION - New sim cards Ordered ETA 10/10"
drag, startPoint x: 480, startPoint y: 199, endPoint x: 466, endPoint y: 216, distance: 22.0
click at [466, 216] on textarea "WM ACTION - New sim cards Ordered 8.10.25" at bounding box center [446, 223] width 92 height 36
type textarea "WM ACTION - New sim cards Ordered [PERSON_NAME] to fit [DATE]"
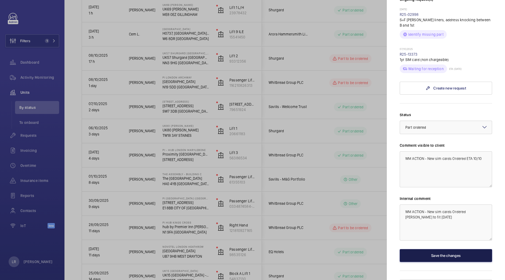
click at [437, 249] on button "Save the changes" at bounding box center [446, 255] width 92 height 13
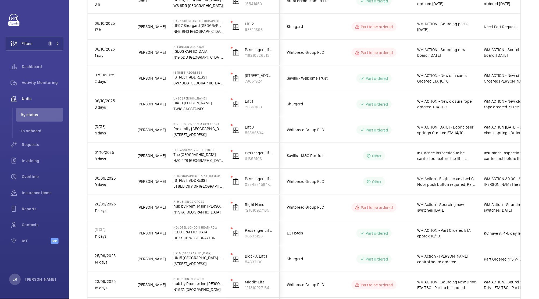
scroll to position [134, 0]
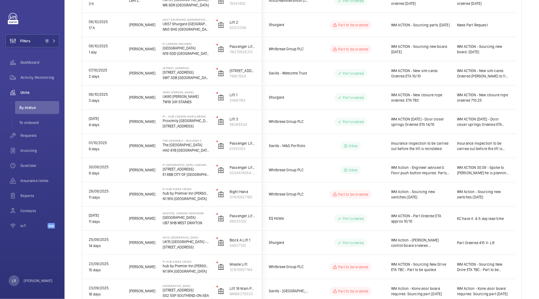
drag, startPoint x: 495, startPoint y: 0, endPoint x: 516, endPoint y: 258, distance: 258.1
click at [505, 258] on div "Shutdown Breakdowns Units Engineer Device type More filters Reset all filters 1…" at bounding box center [302, 194] width 474 height 560
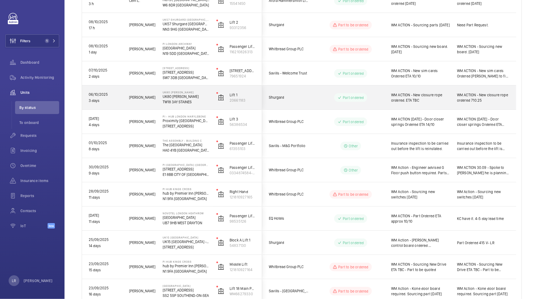
click at [374, 101] on wm-front-pills-cell "Part ordered" at bounding box center [350, 97] width 67 height 9
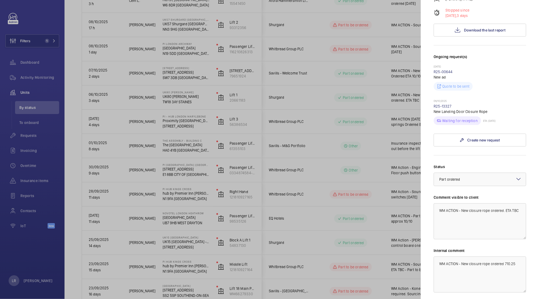
scroll to position [146, 0]
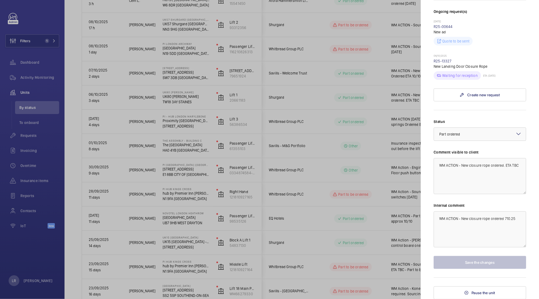
drag, startPoint x: 459, startPoint y: 62, endPoint x: 431, endPoint y: 62, distance: 27.2
click at [431, 62] on mat-sidenav "Stopped unit UK80 Shurgard Staines UK80 Shurgard Staines TW18 3AY STAINES Shurg…" at bounding box center [480, 149] width 118 height 299
copy link "R25-13327"
click at [471, 175] on textarea "WM ACTION - New closure rope ordered. ETA TBC" at bounding box center [480, 176] width 92 height 36
drag, startPoint x: 505, startPoint y: 223, endPoint x: 511, endPoint y: 223, distance: 5.4
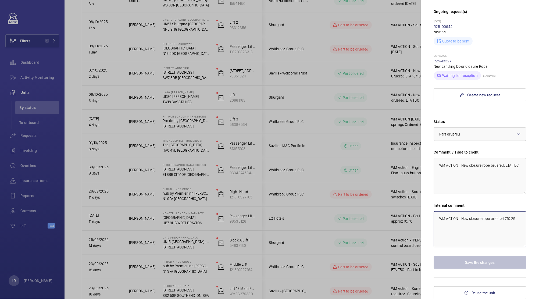
click at [505, 223] on textarea "WM ACTION - New closure rope ordered 710.25" at bounding box center [480, 229] width 92 height 36
click at [505, 221] on textarea "WM ACTION - New closure rope ordered 710.25" at bounding box center [480, 229] width 92 height 36
type textarea "WM ACTION - New closure rope ordered 710.25 ETA was next day, Sent to [GEOGRAPH…"
click at [495, 263] on button "Save the changes" at bounding box center [480, 262] width 92 height 13
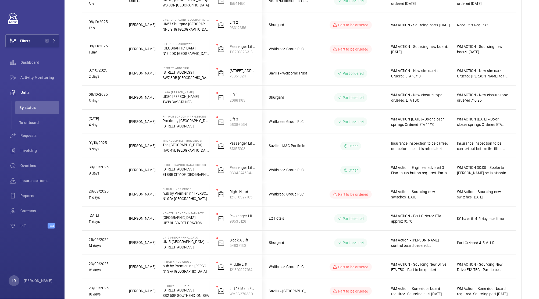
scroll to position [0, 0]
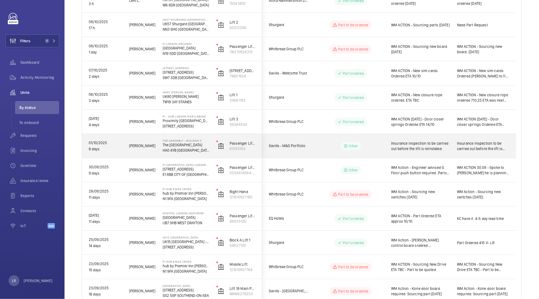
click at [382, 150] on div "Other" at bounding box center [347, 145] width 73 height 19
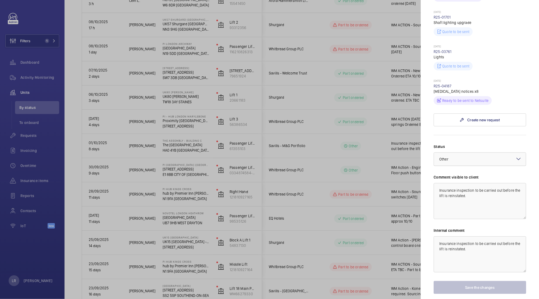
scroll to position [215, 0]
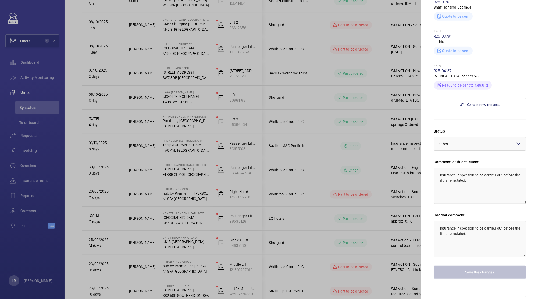
click at [365, 185] on div at bounding box center [269, 149] width 539 height 299
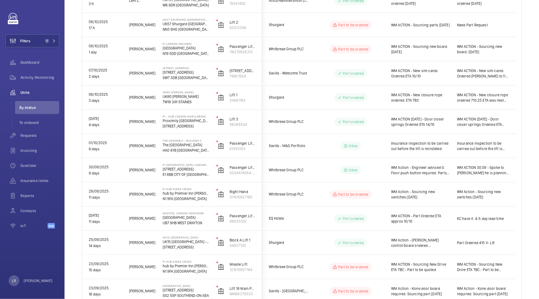
scroll to position [0, 0]
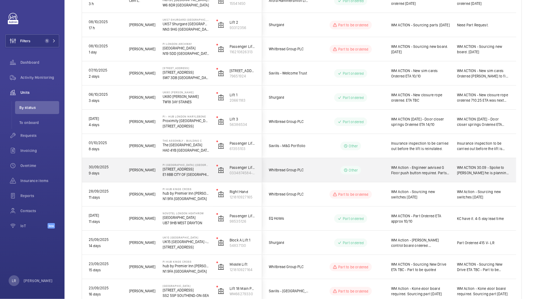
click at [370, 176] on div "Other" at bounding box center [347, 169] width 73 height 19
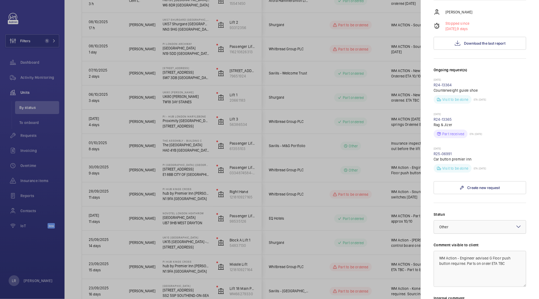
scroll to position [143, 0]
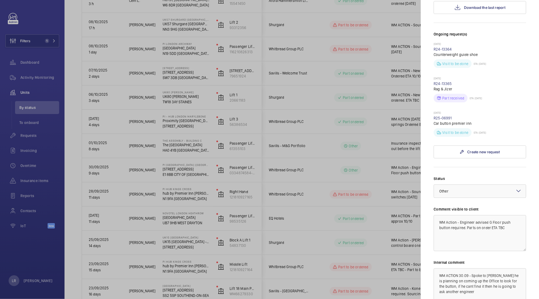
click at [381, 184] on div at bounding box center [269, 149] width 539 height 299
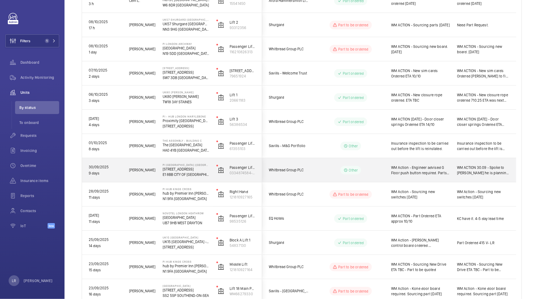
click at [379, 153] on div "Other" at bounding box center [347, 145] width 73 height 19
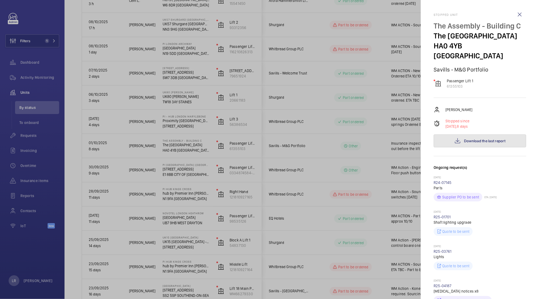
click at [465, 139] on span "Download the last report" at bounding box center [484, 141] width 41 height 4
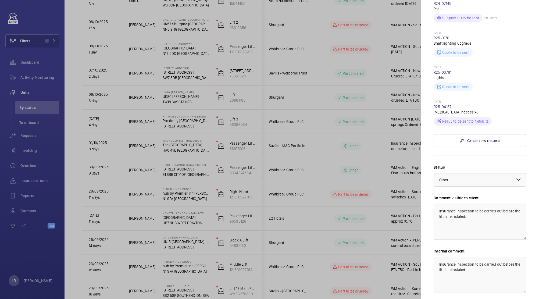
scroll to position [215, 0]
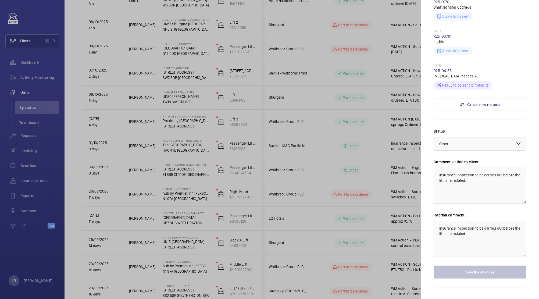
drag, startPoint x: 391, startPoint y: 184, endPoint x: 396, endPoint y: 184, distance: 5.1
click at [394, 185] on div at bounding box center [269, 149] width 539 height 299
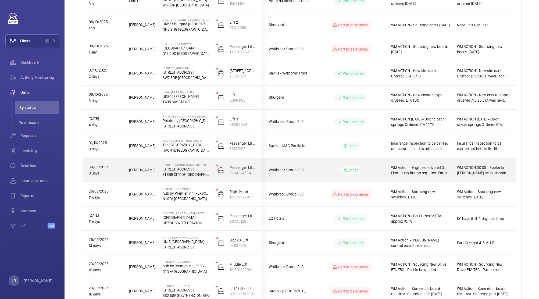
click at [370, 170] on wm-front-pills-cell "Other" at bounding box center [350, 170] width 67 height 9
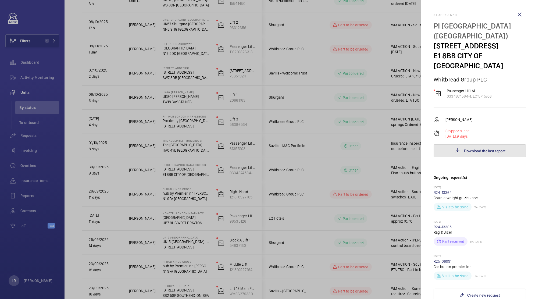
click at [484, 144] on button "Download the last report" at bounding box center [480, 150] width 92 height 13
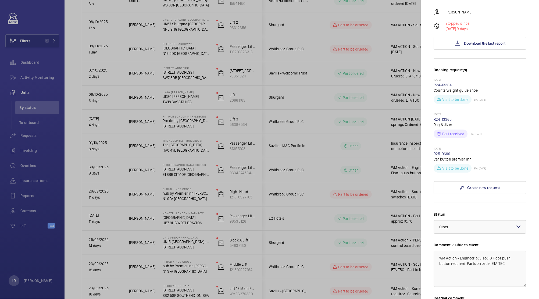
scroll to position [180, 0]
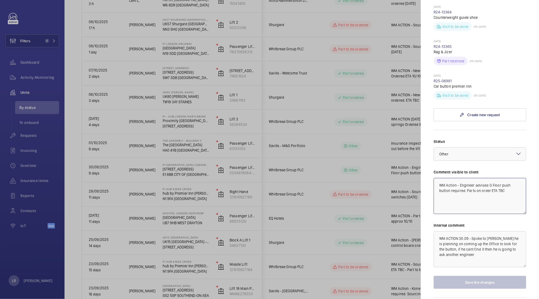
drag, startPoint x: 509, startPoint y: 174, endPoint x: 461, endPoint y: 164, distance: 49.2
click at [461, 178] on textarea "WM Action - Engineer advised G Floor push button required. Parts on order ETA T…" at bounding box center [480, 196] width 92 height 36
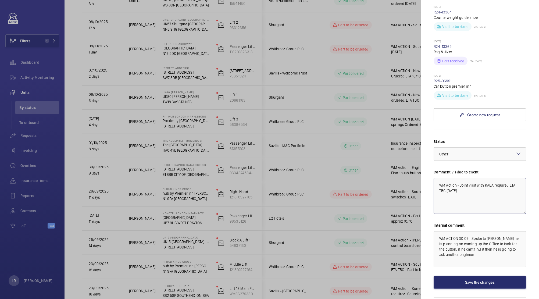
drag, startPoint x: 472, startPoint y: 175, endPoint x: 431, endPoint y: 150, distance: 47.7
click at [431, 150] on mat-sidenav "Stopped unit PI London City (Tower Hill) 22-24 Prescot Street E1 8BB CITY OF LO…" at bounding box center [480, 149] width 118 height 299
type textarea "WM Action - Joint visit with KABA required ETA TBC [DATE]"
drag, startPoint x: 479, startPoint y: 238, endPoint x: 428, endPoint y: 203, distance: 61.4
click at [428, 203] on mat-sidenav "Stopped unit PI London City (Tower Hill) 22-24 Prescot Street E1 8BB CITY OF LO…" at bounding box center [480, 149] width 118 height 299
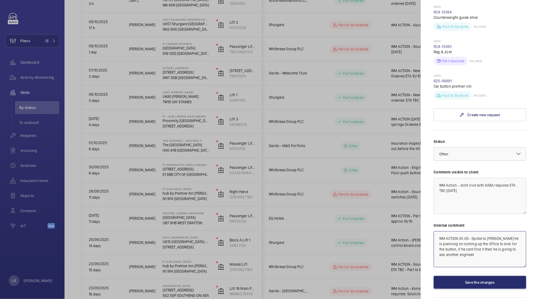
paste textarea "ction - Joint visit with KABA required ETA TBC 9/10/25"
type textarea "WM Action - Joint visit with KABA required ETA TBC [DATE]"
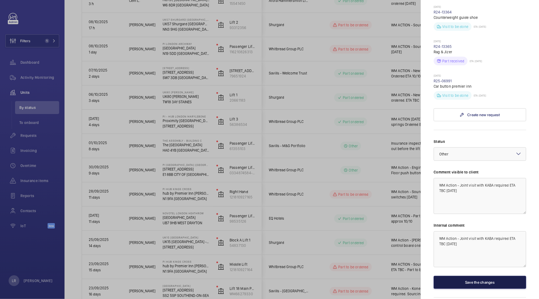
click at [468, 276] on button "Save the changes" at bounding box center [480, 282] width 92 height 13
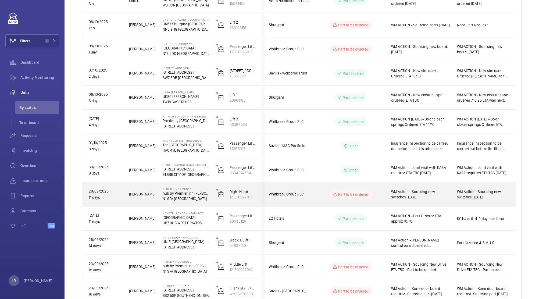
scroll to position [170, 0]
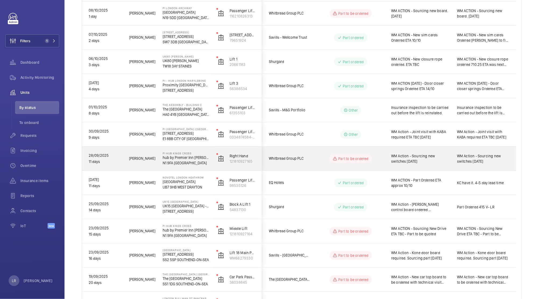
click at [381, 158] on wm-front-pills-cell "Part to be ordered" at bounding box center [350, 158] width 67 height 9
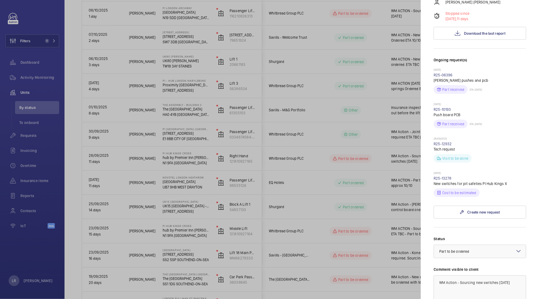
scroll to position [108, 0]
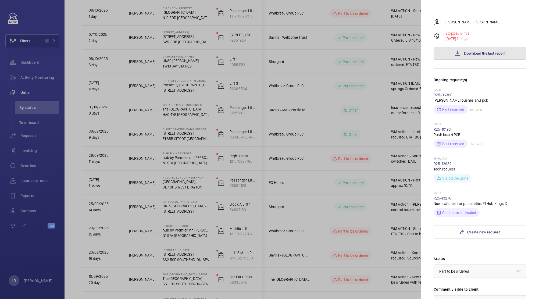
click at [483, 47] on button "Download the last report" at bounding box center [480, 53] width 92 height 13
click at [357, 169] on div at bounding box center [269, 149] width 539 height 299
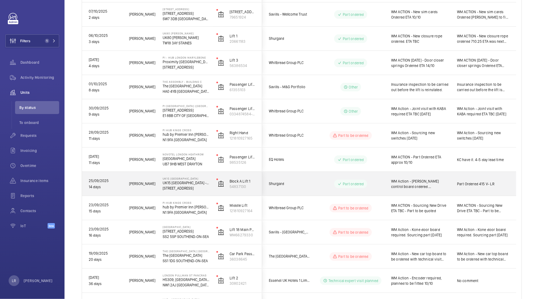
scroll to position [206, 0]
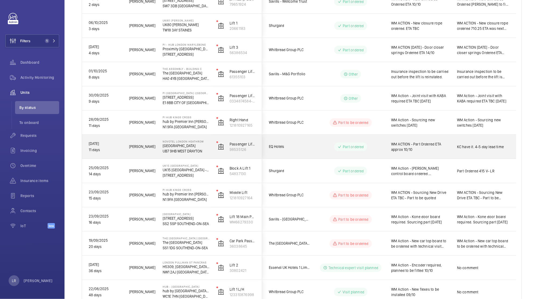
click at [384, 144] on div "WM ACTION - Part Ordered ETA approx 10/10" at bounding box center [417, 147] width 66 height 24
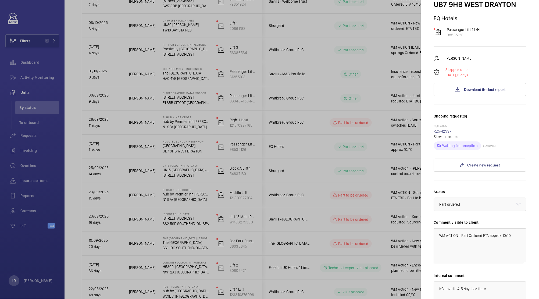
scroll to position [36, 0]
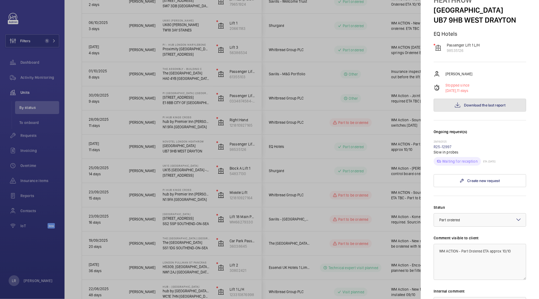
click at [482, 110] on button "Download the last report" at bounding box center [480, 105] width 92 height 13
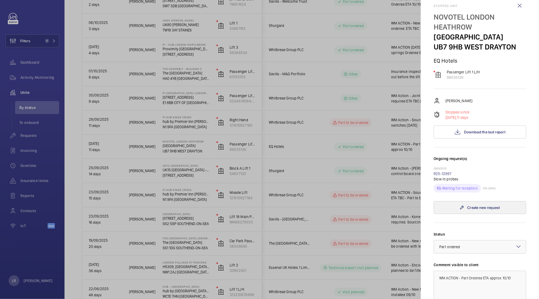
scroll to position [0, 0]
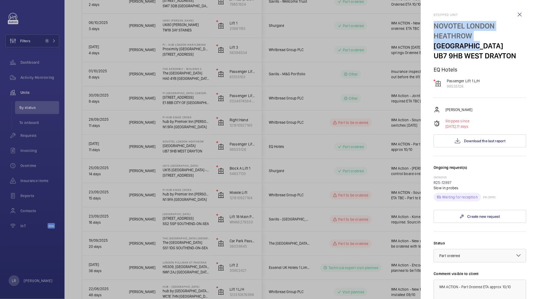
drag, startPoint x: 473, startPoint y: 37, endPoint x: 459, endPoint y: 40, distance: 14.8
click at [455, 38] on div "NOVOTEL LONDON HEATHROW Cherry Lane UB7 9HB WEST DRAYTON" at bounding box center [480, 41] width 92 height 40
click at [496, 49] on p "[GEOGRAPHIC_DATA]" at bounding box center [480, 46] width 92 height 10
drag, startPoint x: 475, startPoint y: 33, endPoint x: 427, endPoint y: 21, distance: 50.0
click at [427, 21] on mat-sidenav "Stopped unit NOVOTEL LONDON HEATHROW Cherry Lane UB7 9HB WEST DRAYTON EQ Hotels…" at bounding box center [480, 149] width 118 height 299
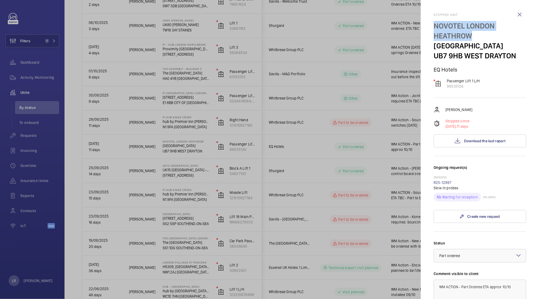
copy p "NOVOTEL LONDON HEATHROW"
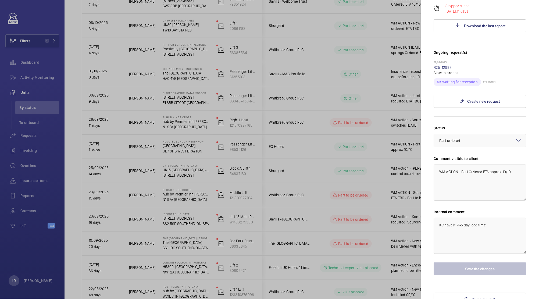
scroll to position [122, 0]
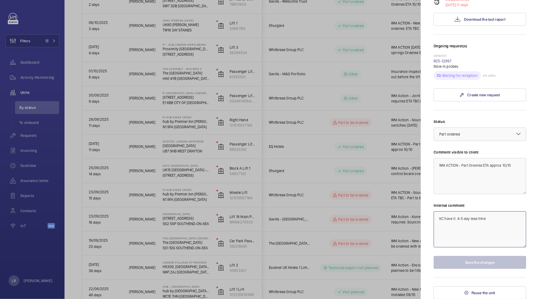
drag, startPoint x: 492, startPoint y: 223, endPoint x: 403, endPoint y: 217, distance: 88.7
click at [409, 217] on mat-sidenav-container "Filters 1 Dashboard Activity Monitoring Units By status To onboard Requests Inv…" at bounding box center [269, 149] width 539 height 299
type textarea "Checking with [PERSON_NAME] to see if parts arrived."
click at [480, 259] on button "Save the changes" at bounding box center [480, 262] width 92 height 13
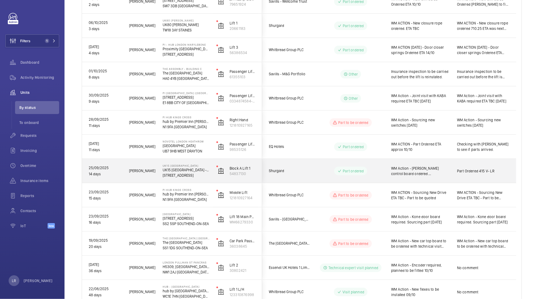
click at [383, 174] on wm-front-pills-cell "Part ordered" at bounding box center [350, 171] width 67 height 9
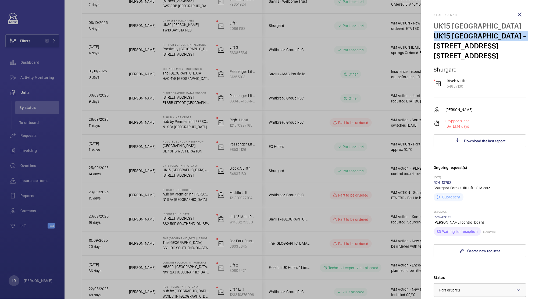
drag, startPoint x: 520, startPoint y: 37, endPoint x: 433, endPoint y: 37, distance: 87.4
click at [433, 37] on mat-sidenav "Stopped unit UK15 Shurgard Forest Hill UK15 Shurgard Forest Hill - 121 Stanstea…" at bounding box center [480, 149] width 118 height 299
copy p "UK15 [GEOGRAPHIC_DATA]"
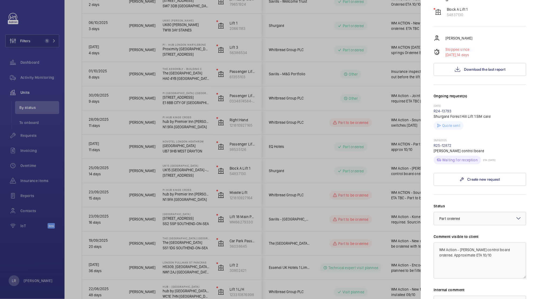
scroll to position [108, 0]
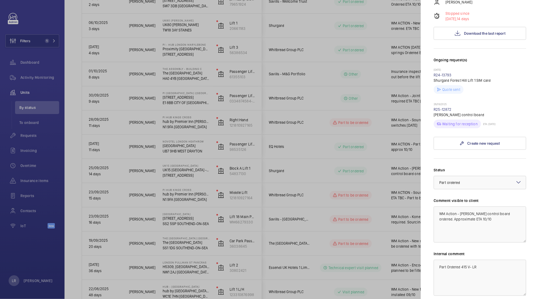
click at [396, 204] on div at bounding box center [269, 149] width 539 height 299
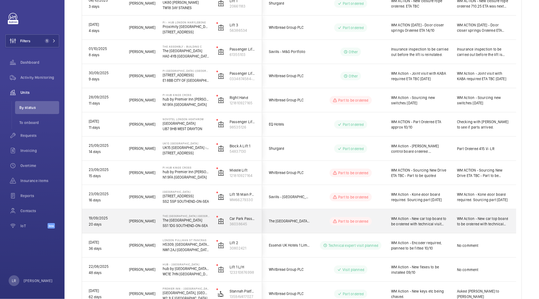
scroll to position [242, 0]
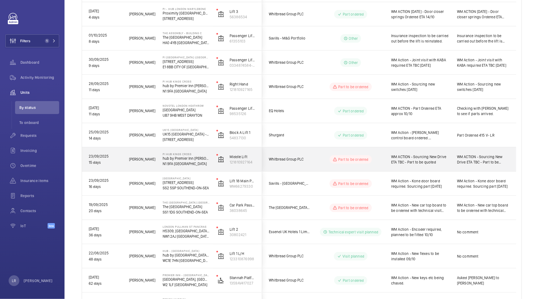
click at [439, 165] on div "WM ACTION - Sourcing New Drive ETA TBC - Part to be quoted" at bounding box center [420, 159] width 59 height 12
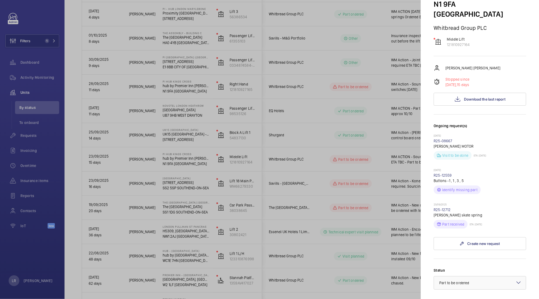
scroll to position [72, 0]
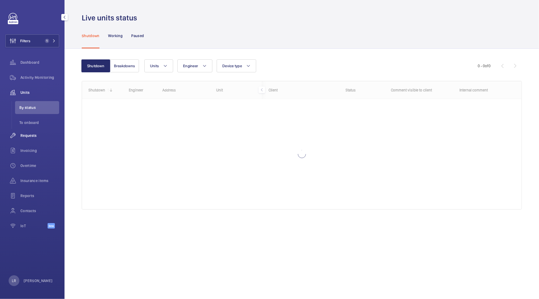
click at [34, 140] on div "Requests" at bounding box center [32, 135] width 54 height 13
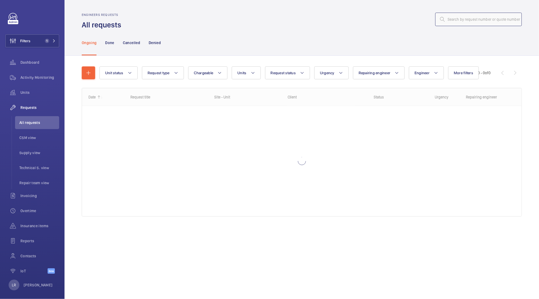
click at [504, 17] on input "text" at bounding box center [478, 19] width 87 height 13
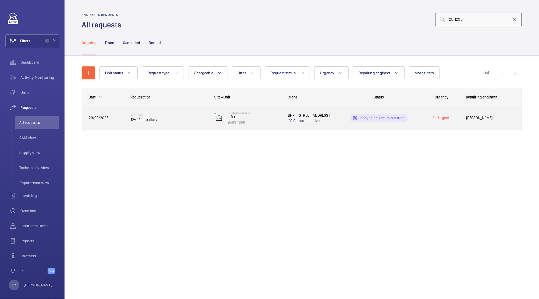
type input "r25-1295"
click at [176, 116] on h2 "R25-12954" at bounding box center [169, 115] width 77 height 3
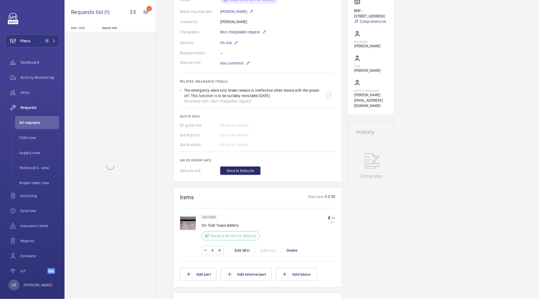
scroll to position [143, 0]
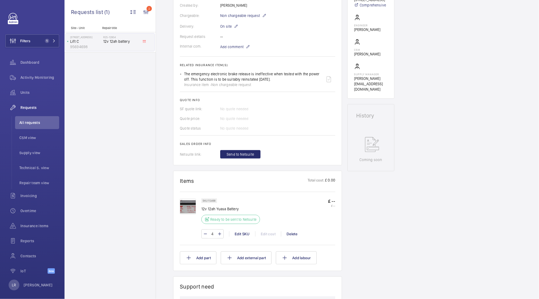
click at [185, 206] on img at bounding box center [188, 206] width 16 height 16
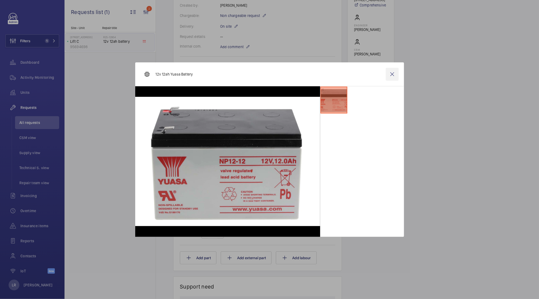
click at [396, 73] on wm-front-icon-button at bounding box center [392, 74] width 13 height 13
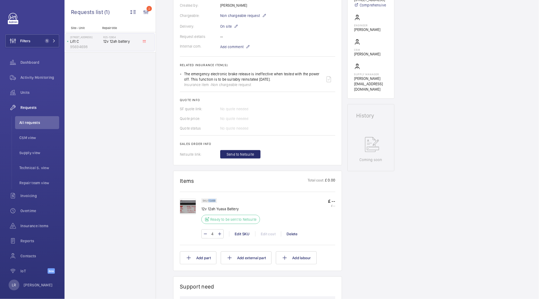
drag, startPoint x: 208, startPoint y: 200, endPoint x: 222, endPoint y: 201, distance: 13.2
click at [222, 201] on div "SKU 15468 12v 12ah Yuasa Battery Ready to be sent to Netsuite" at bounding box center [230, 212] width 59 height 29
copy p "15468"
drag, startPoint x: 242, startPoint y: 209, endPoint x: 201, endPoint y: 208, distance: 40.6
click at [201, 208] on p "12v 12ah Yuasa Battery" at bounding box center [230, 208] width 59 height 5
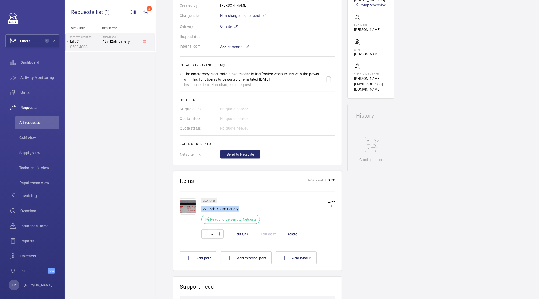
copy p "12v 12ah Yuasa Battery"
click at [229, 152] on span "Send to Netsuite" at bounding box center [240, 154] width 27 height 5
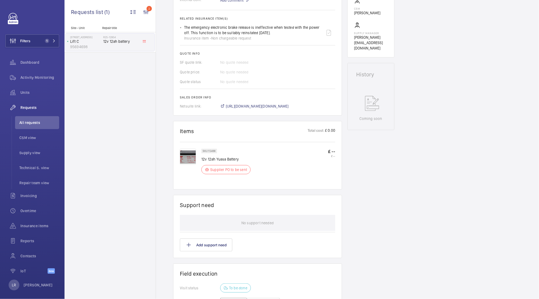
scroll to position [190, 0]
click at [288, 106] on span "https://6461500.app.netsuite.com/app/accounting/transactions/salesord.nl?id=308…" at bounding box center [257, 105] width 63 height 5
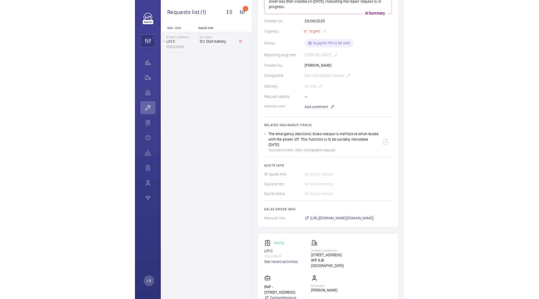
scroll to position [118, 0]
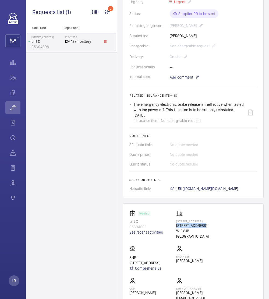
drag, startPoint x: 206, startPoint y: 215, endPoint x: 176, endPoint y: 215, distance: 30.1
click at [176, 223] on p "30 Broadwick St" at bounding box center [196, 225] width 40 height 5
copy p "30 Broadwick St"
click at [204, 219] on p "30 Broadwick St" at bounding box center [196, 220] width 40 height 3
drag, startPoint x: 189, startPoint y: 220, endPoint x: 176, endPoint y: 220, distance: 12.6
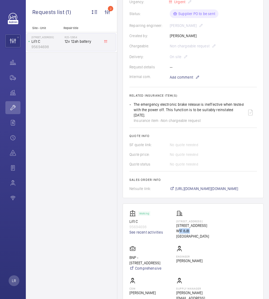
click at [176, 228] on p "W1F 8JB LONDON" at bounding box center [196, 233] width 40 height 11
copy p "W1F 8JB"
click at [197, 210] on div "30 Broadwick St 30 Broadwick St W1F 8JB LONDON" at bounding box center [196, 224] width 40 height 29
drag, startPoint x: 207, startPoint y: 219, endPoint x: 190, endPoint y: 221, distance: 17.0
click at [190, 228] on p "W1F 8JB LONDON" at bounding box center [196, 233] width 40 height 11
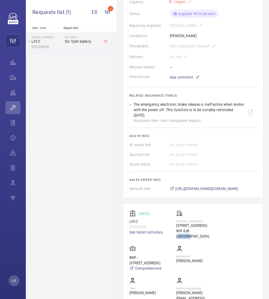
copy p "[GEOGRAPHIC_DATA]"
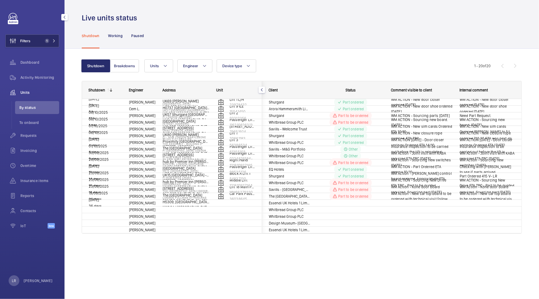
click at [49, 44] on button "Filters 1" at bounding box center [32, 40] width 54 height 13
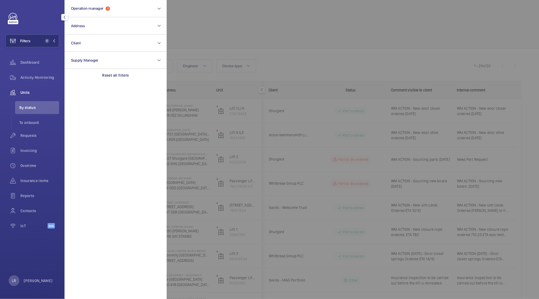
click at [213, 48] on div at bounding box center [436, 149] width 539 height 299
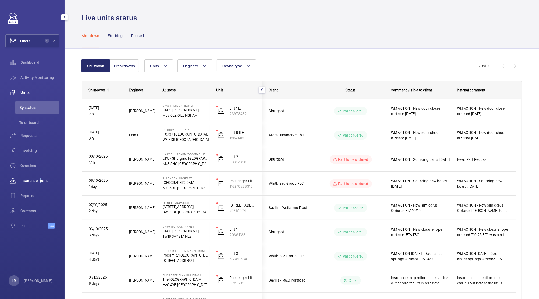
drag, startPoint x: 39, startPoint y: 185, endPoint x: 49, endPoint y: 78, distance: 106.7
click at [40, 185] on div "Insurance items" at bounding box center [32, 180] width 54 height 13
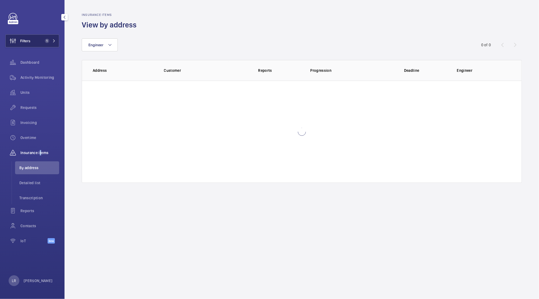
click at [48, 41] on span "1" at bounding box center [47, 41] width 4 height 4
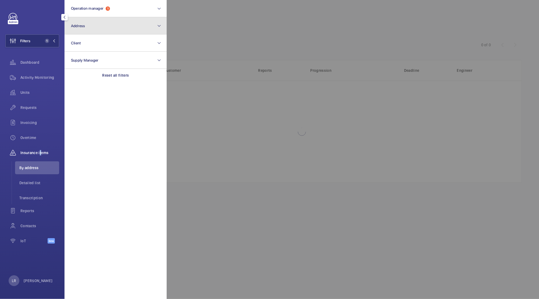
click at [90, 19] on button "Address" at bounding box center [116, 25] width 102 height 17
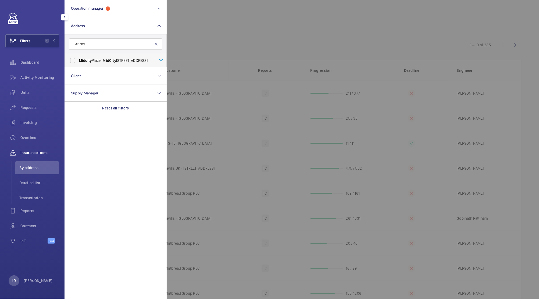
type input "Midcity"
click at [135, 57] on label "[GEOGRAPHIC_DATA] - [GEOGRAPHIC_DATA]" at bounding box center [112, 60] width 94 height 13
click at [78, 57] on input "[GEOGRAPHIC_DATA] - [GEOGRAPHIC_DATA]" at bounding box center [72, 60] width 11 height 11
checkbox input "true"
click at [201, 31] on div at bounding box center [436, 149] width 539 height 299
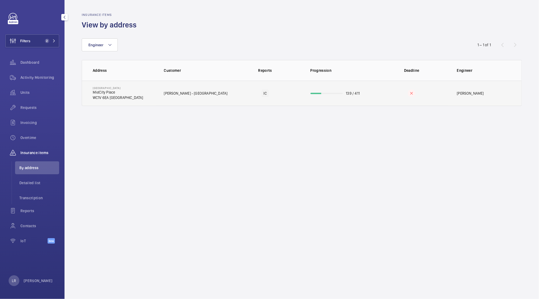
click at [141, 96] on td "[GEOGRAPHIC_DATA] MidCity Place [GEOGRAPHIC_DATA]" at bounding box center [118, 93] width 73 height 25
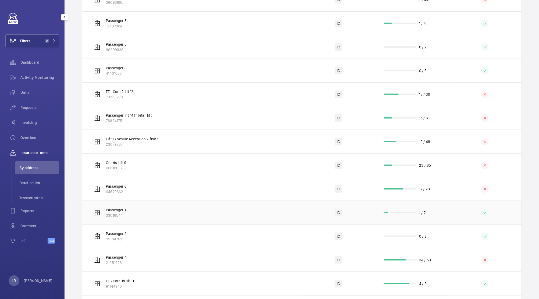
scroll to position [170, 0]
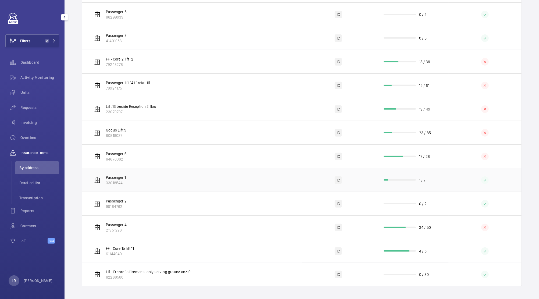
click at [202, 178] on td "Passenger 1 33018544" at bounding box center [192, 180] width 220 height 24
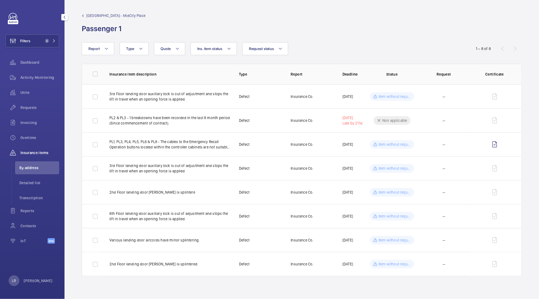
click at [119, 16] on span "[GEOGRAPHIC_DATA] - MidCity Place" at bounding box center [115, 15] width 59 height 5
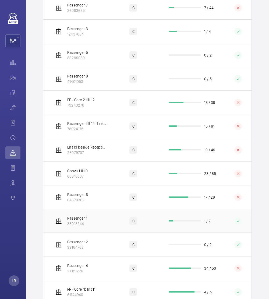
scroll to position [171, 0]
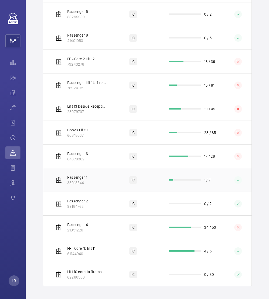
click at [113, 180] on td "IC" at bounding box center [133, 180] width 54 height 24
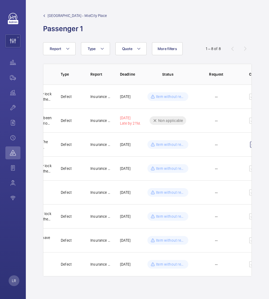
scroll to position [0, 93]
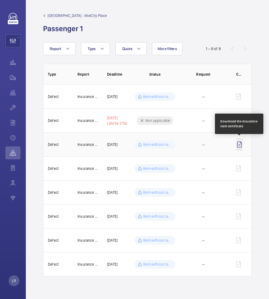
click at [241, 143] on wm-front-icon-button at bounding box center [239, 144] width 6 height 13
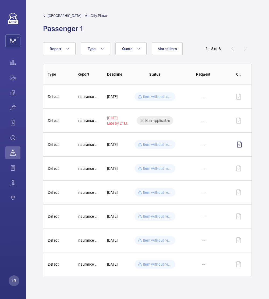
click at [56, 14] on span "[GEOGRAPHIC_DATA] - MidCity Place" at bounding box center [77, 15] width 59 height 5
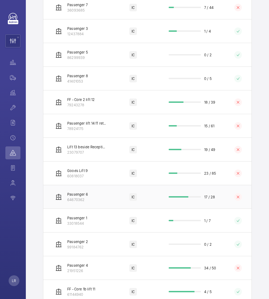
scroll to position [143, 0]
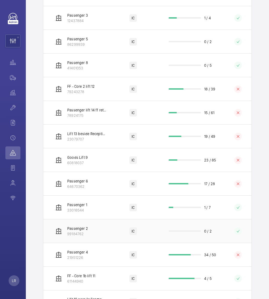
click at [116, 227] on td "IC" at bounding box center [133, 231] width 54 height 24
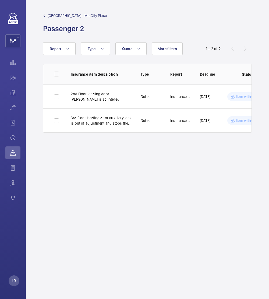
click at [53, 17] on span "[GEOGRAPHIC_DATA] - MidCity Place" at bounding box center [77, 15] width 59 height 5
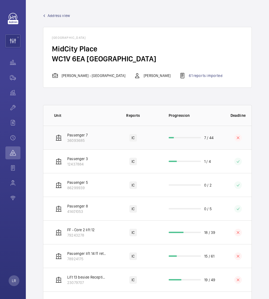
click at [96, 138] on td "Passenger 7 36093685" at bounding box center [74, 138] width 63 height 24
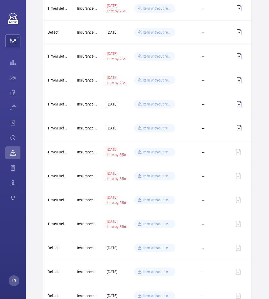
scroll to position [19, 0]
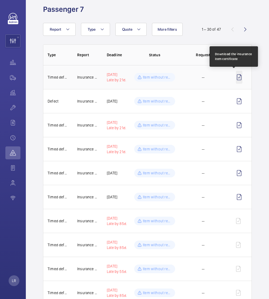
click at [236, 78] on wm-front-icon-button at bounding box center [239, 77] width 6 height 13
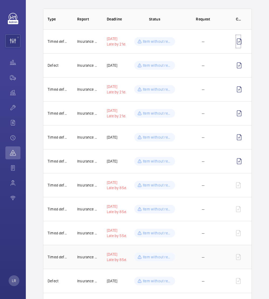
scroll to position [0, 0]
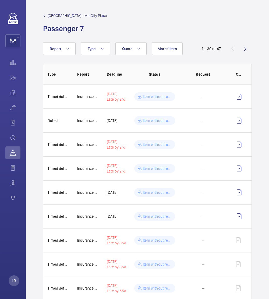
click at [78, 17] on span "[GEOGRAPHIC_DATA] - MidCity Place" at bounding box center [77, 15] width 59 height 5
